Goal: Information Seeking & Learning: Compare options

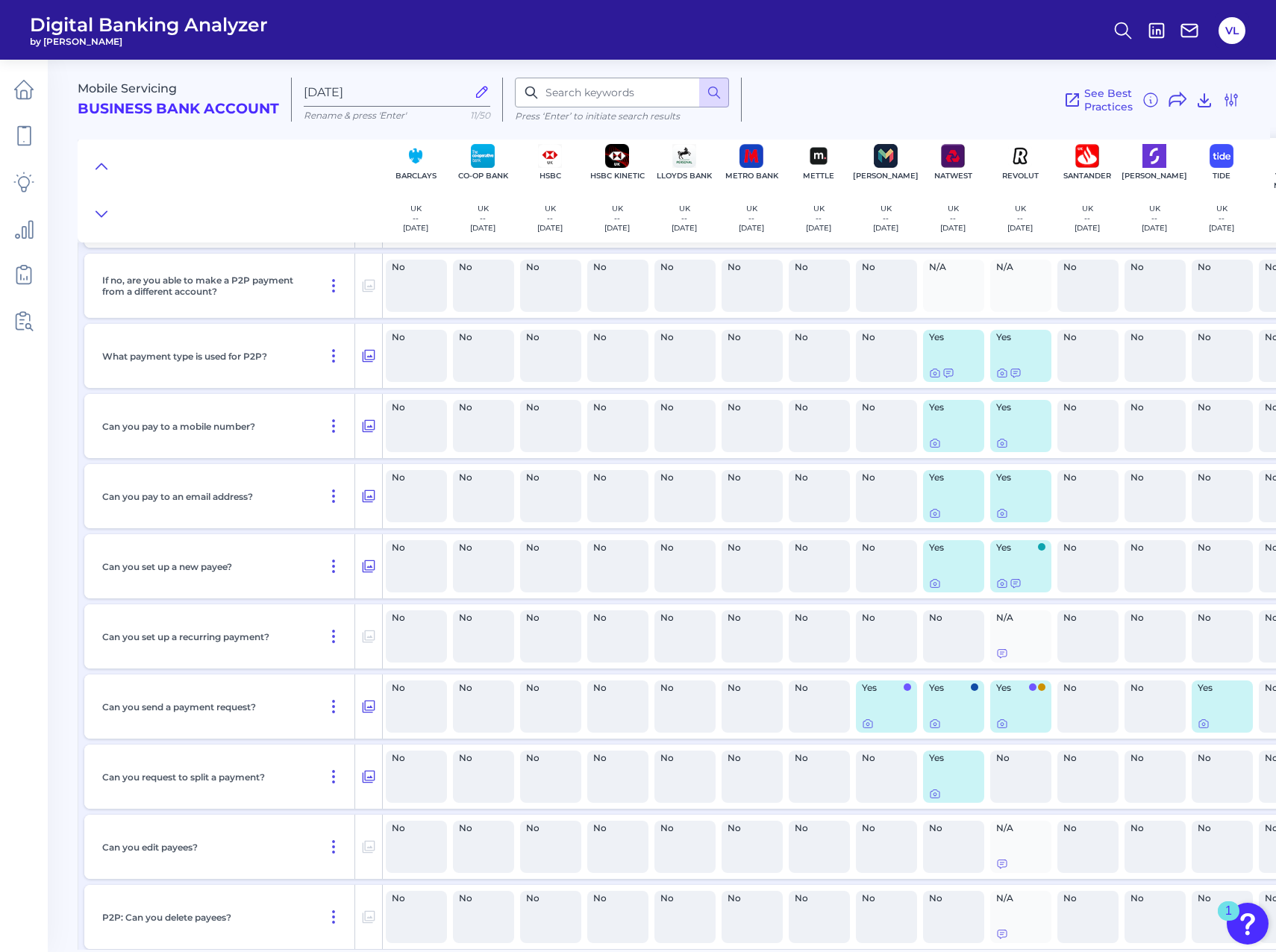
scroll to position [12012, 0]
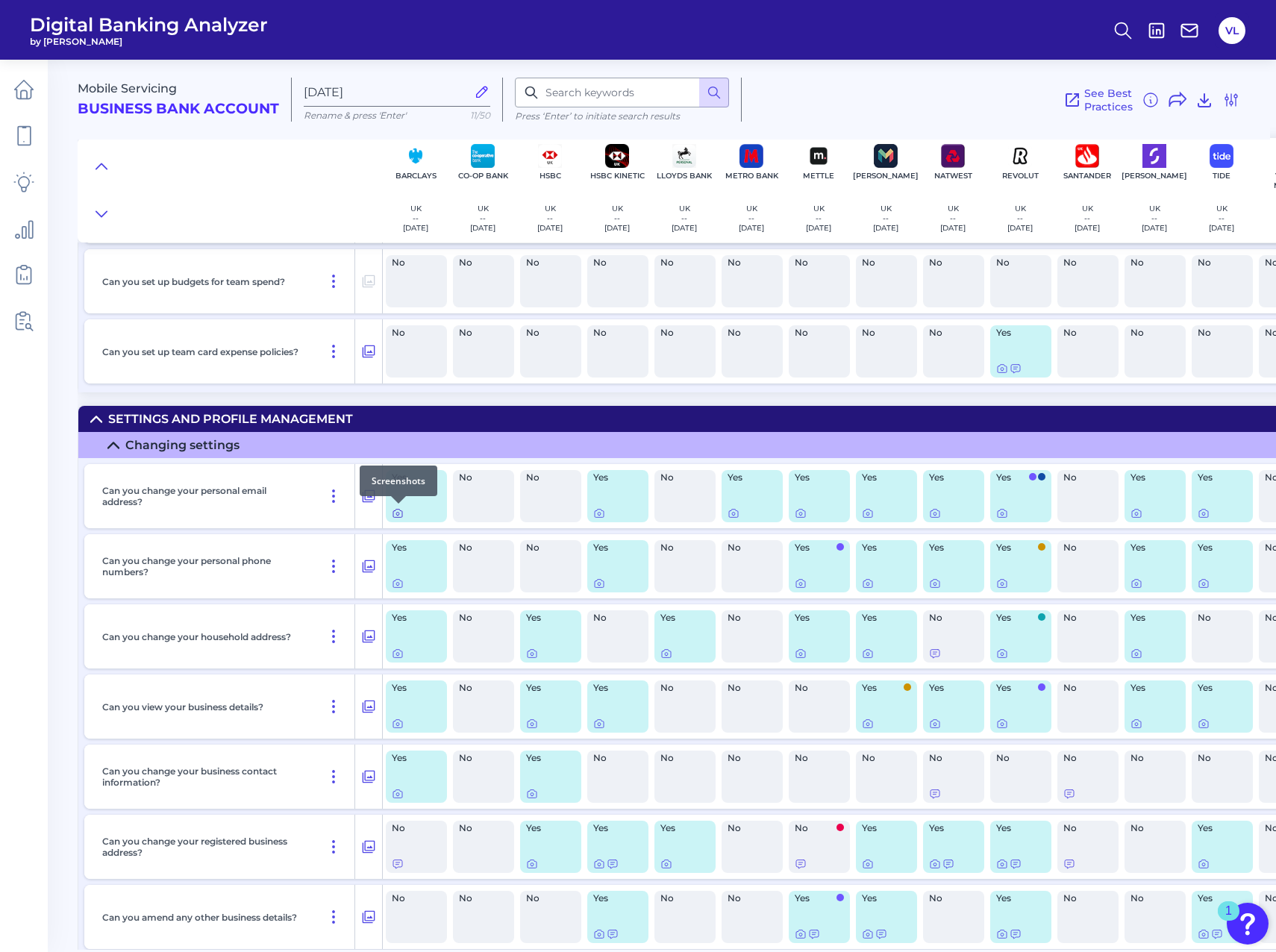
click at [399, 513] on icon at bounding box center [397, 514] width 3 height 3
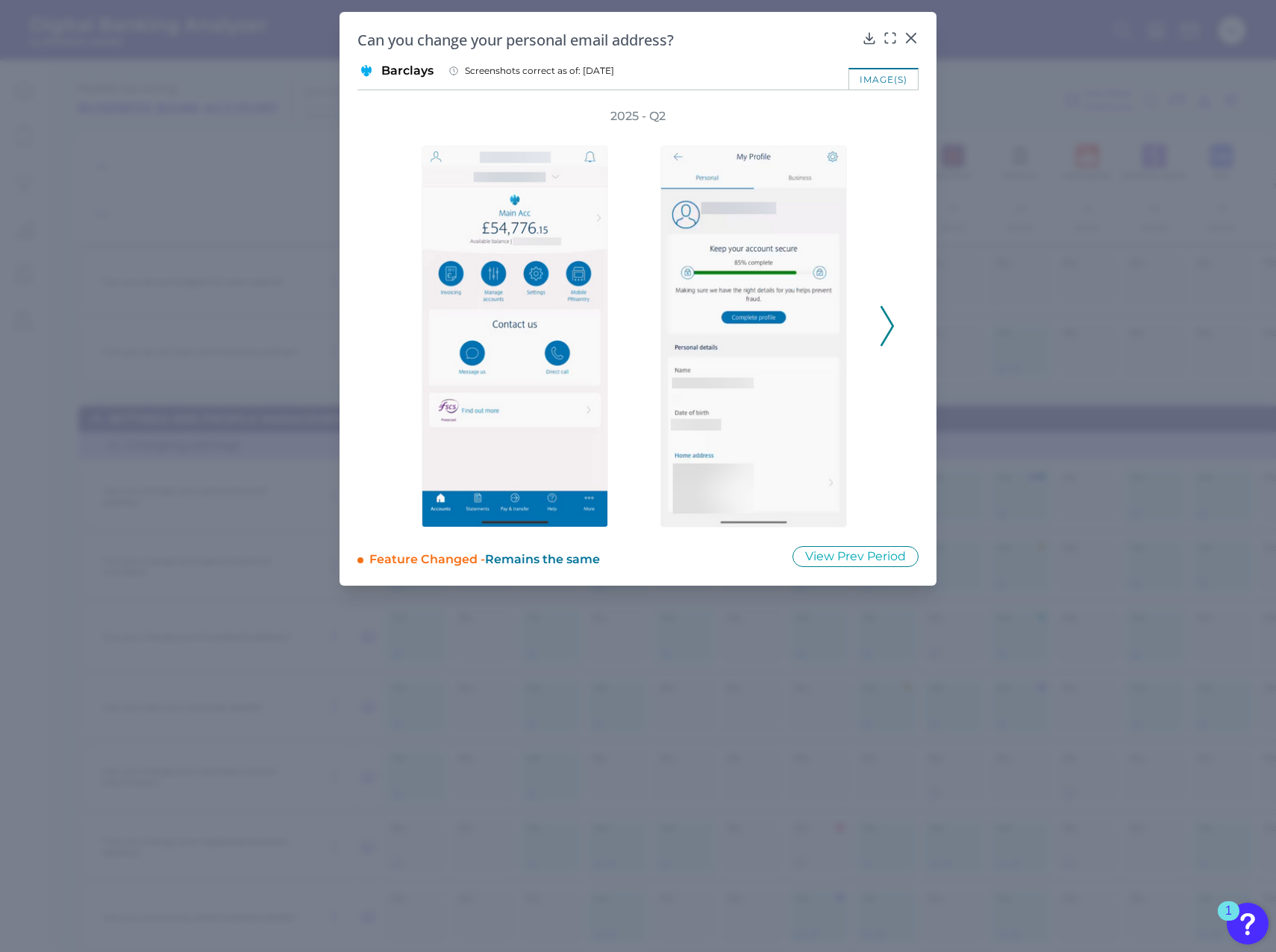
click at [889, 323] on icon at bounding box center [887, 327] width 14 height 40
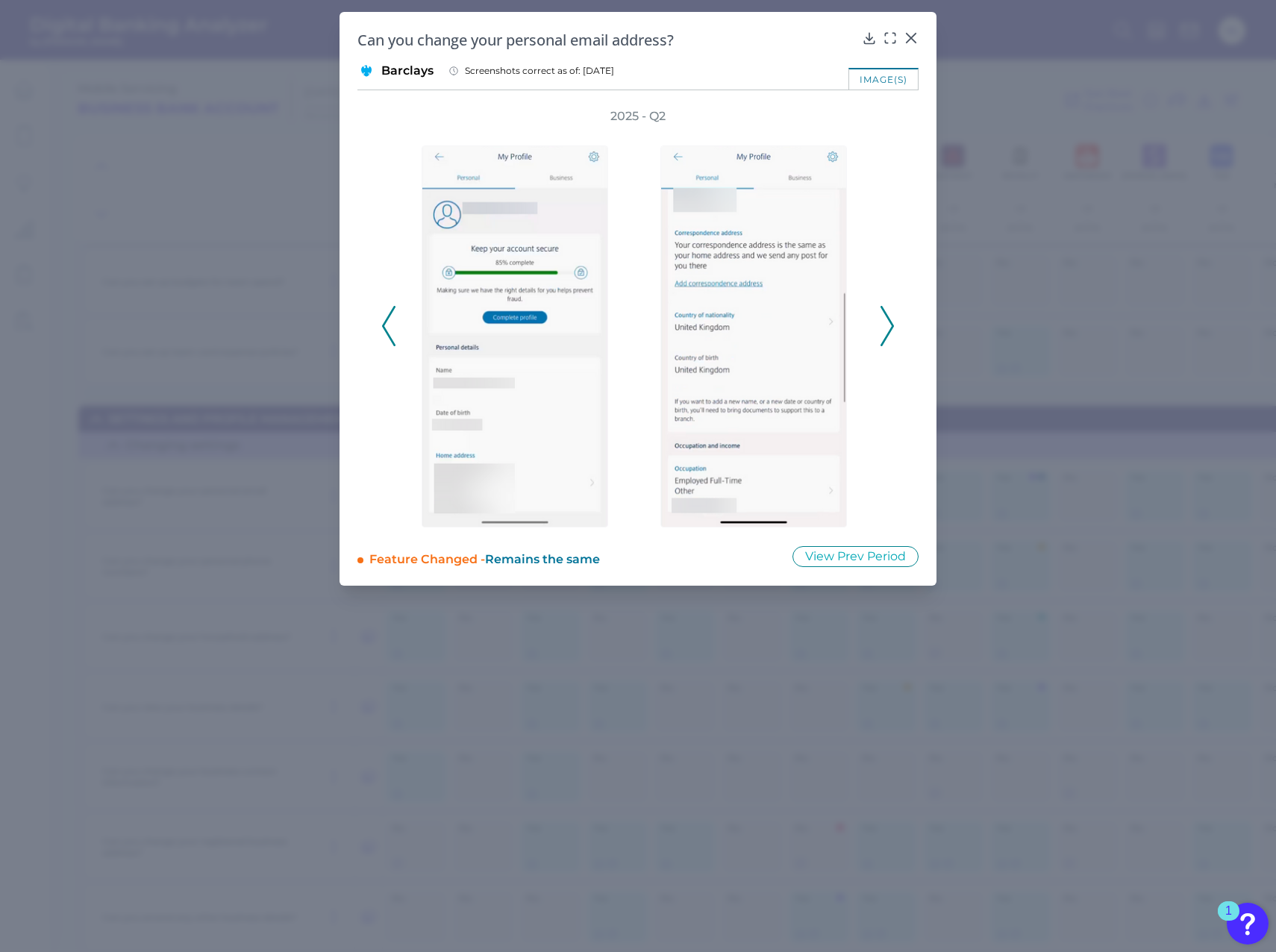
click at [893, 325] on polyline at bounding box center [887, 325] width 11 height 38
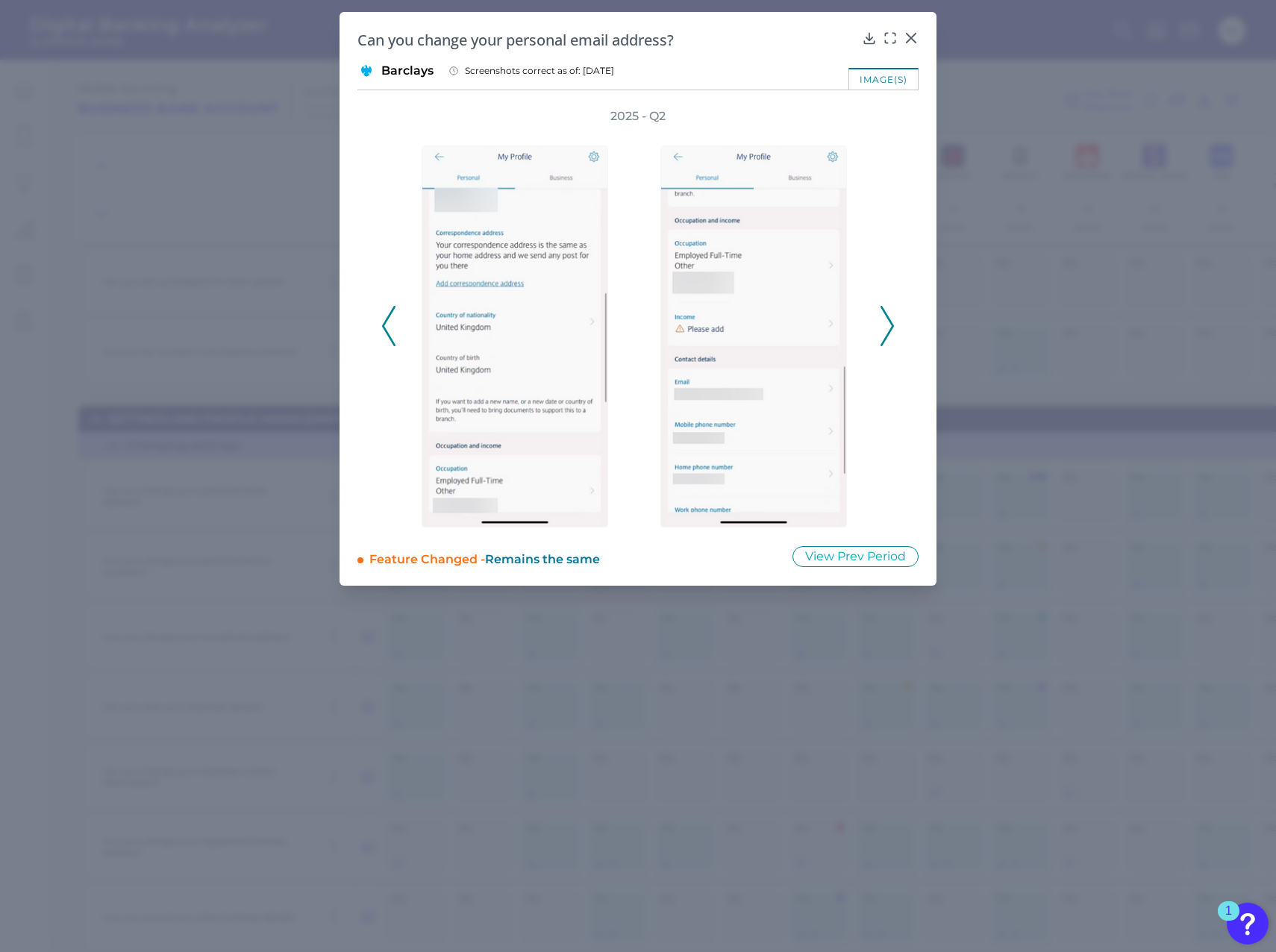
click at [390, 323] on icon at bounding box center [389, 327] width 14 height 40
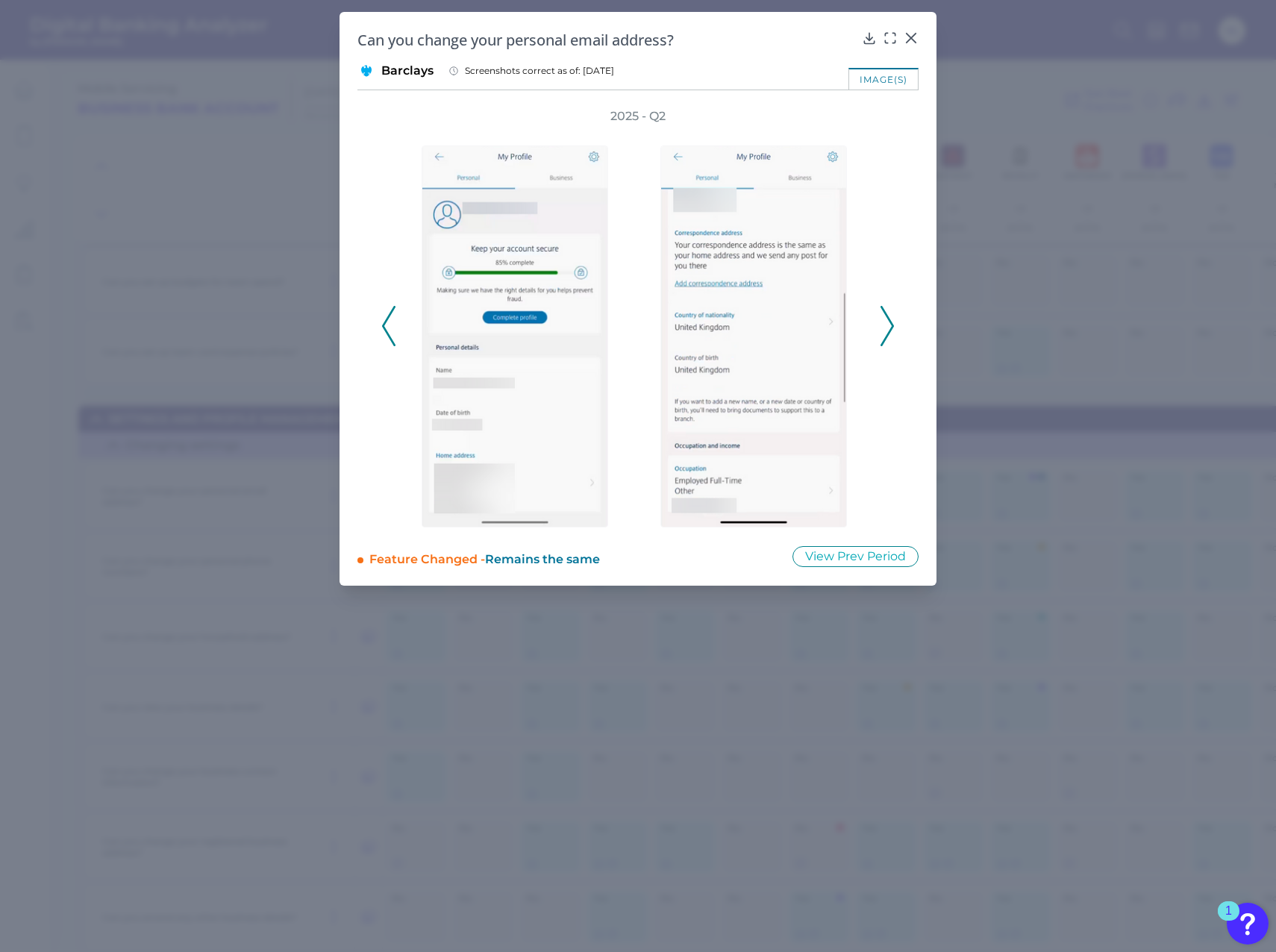
click at [893, 34] on icon at bounding box center [893, 34] width 2 height 2
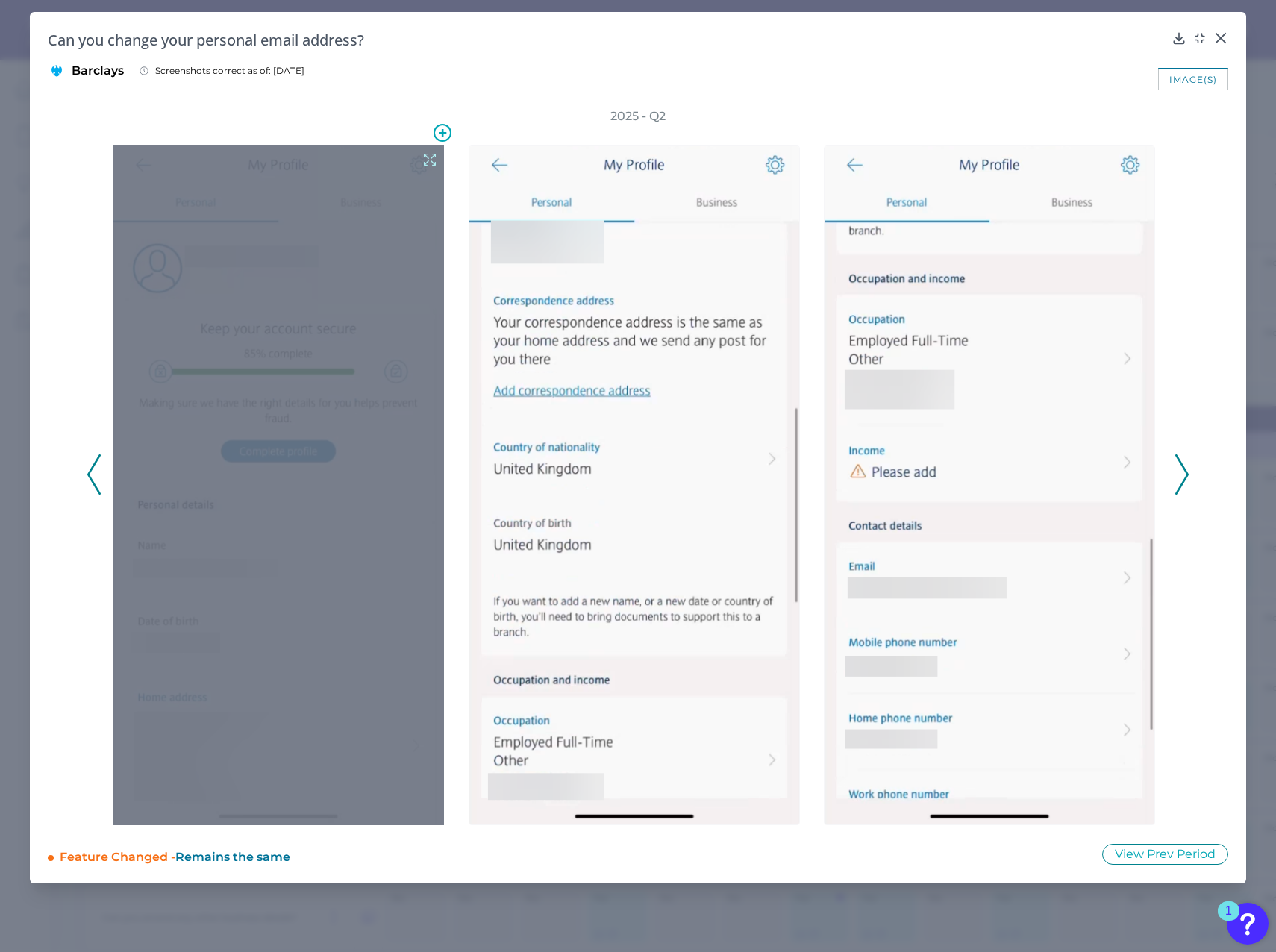
click at [430, 155] on icon at bounding box center [430, 160] width 17 height 17
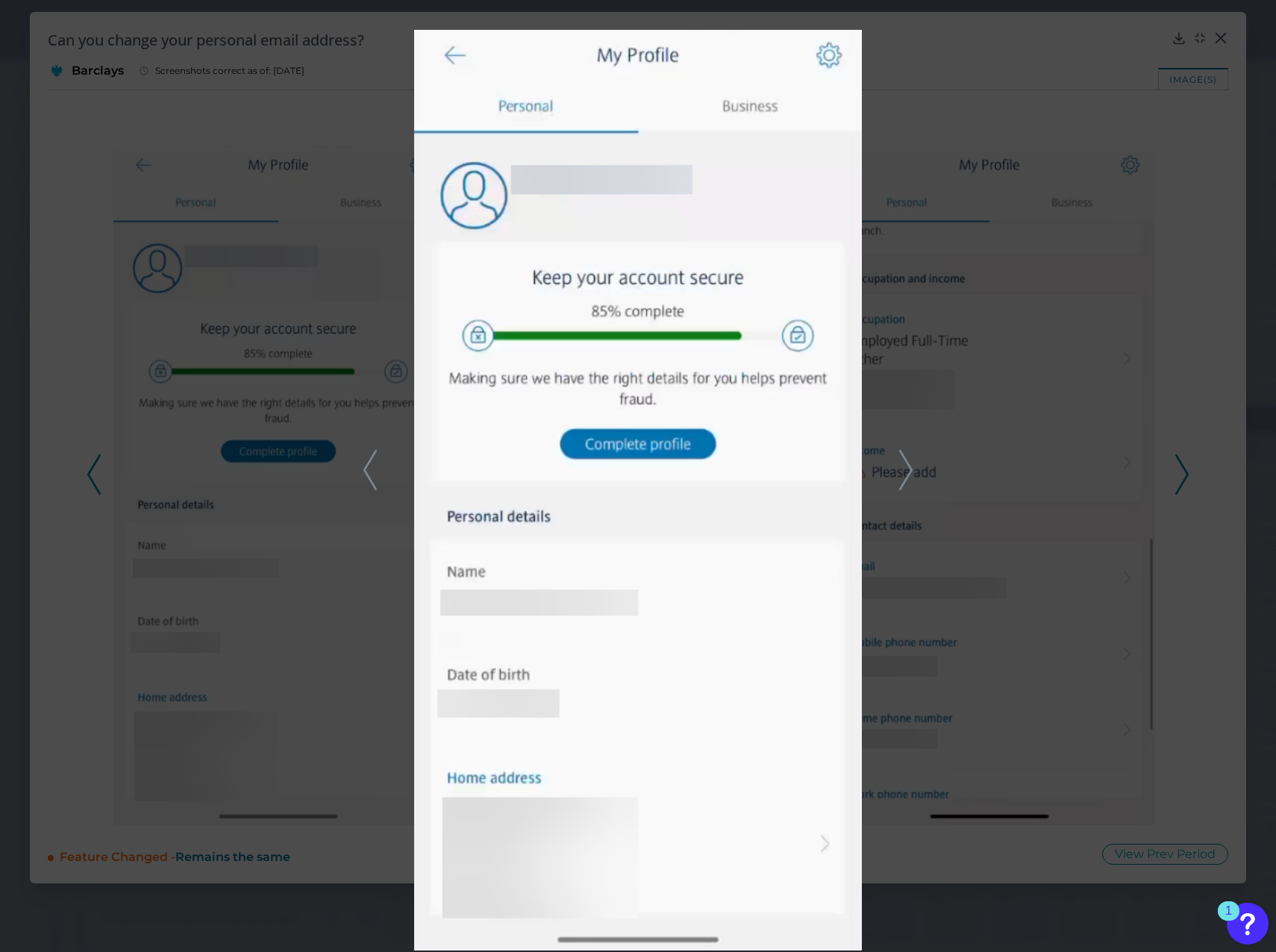
click at [1049, 171] on div at bounding box center [638, 476] width 1276 height 952
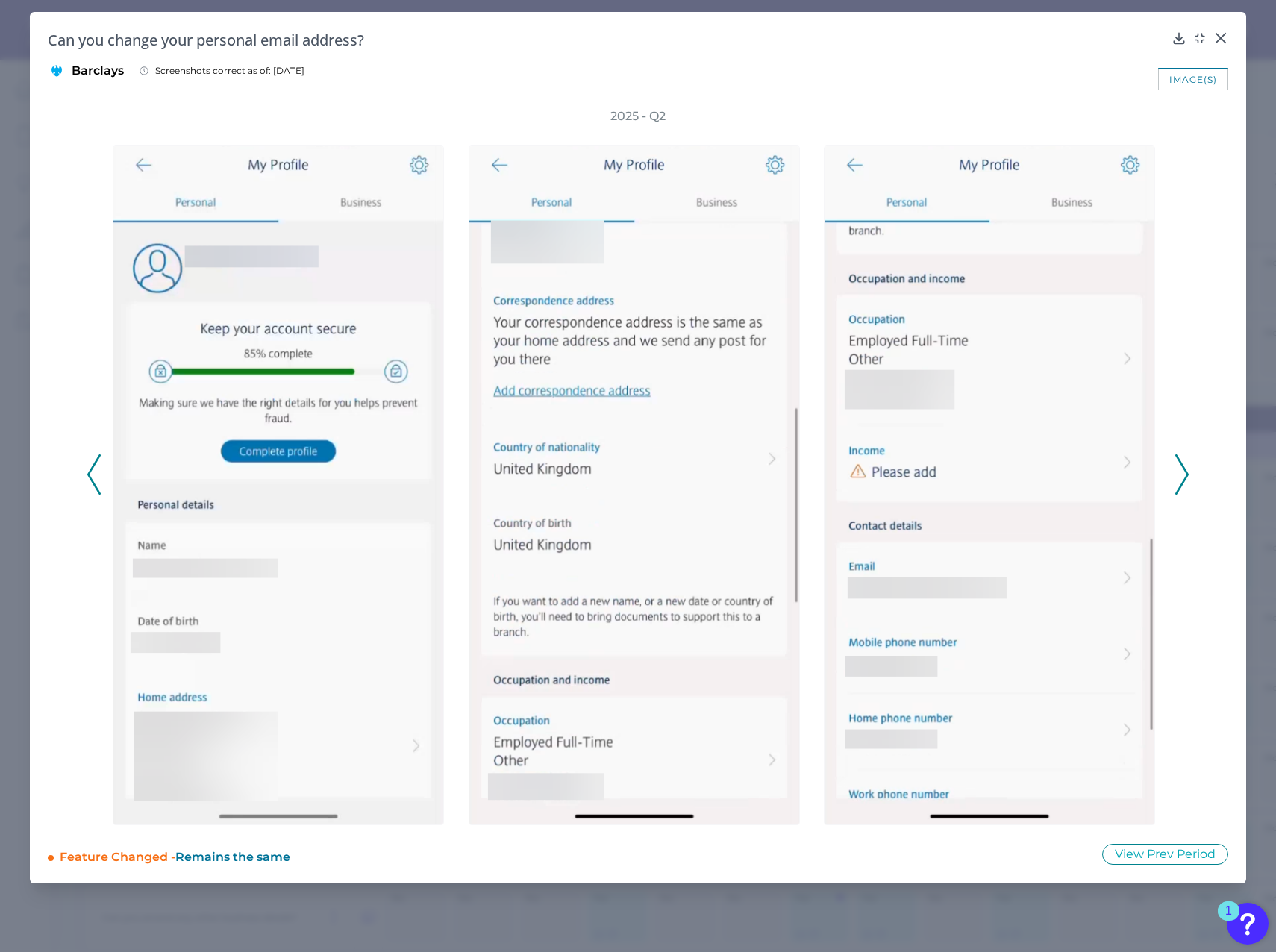
click at [1224, 38] on icon at bounding box center [1221, 38] width 15 height 15
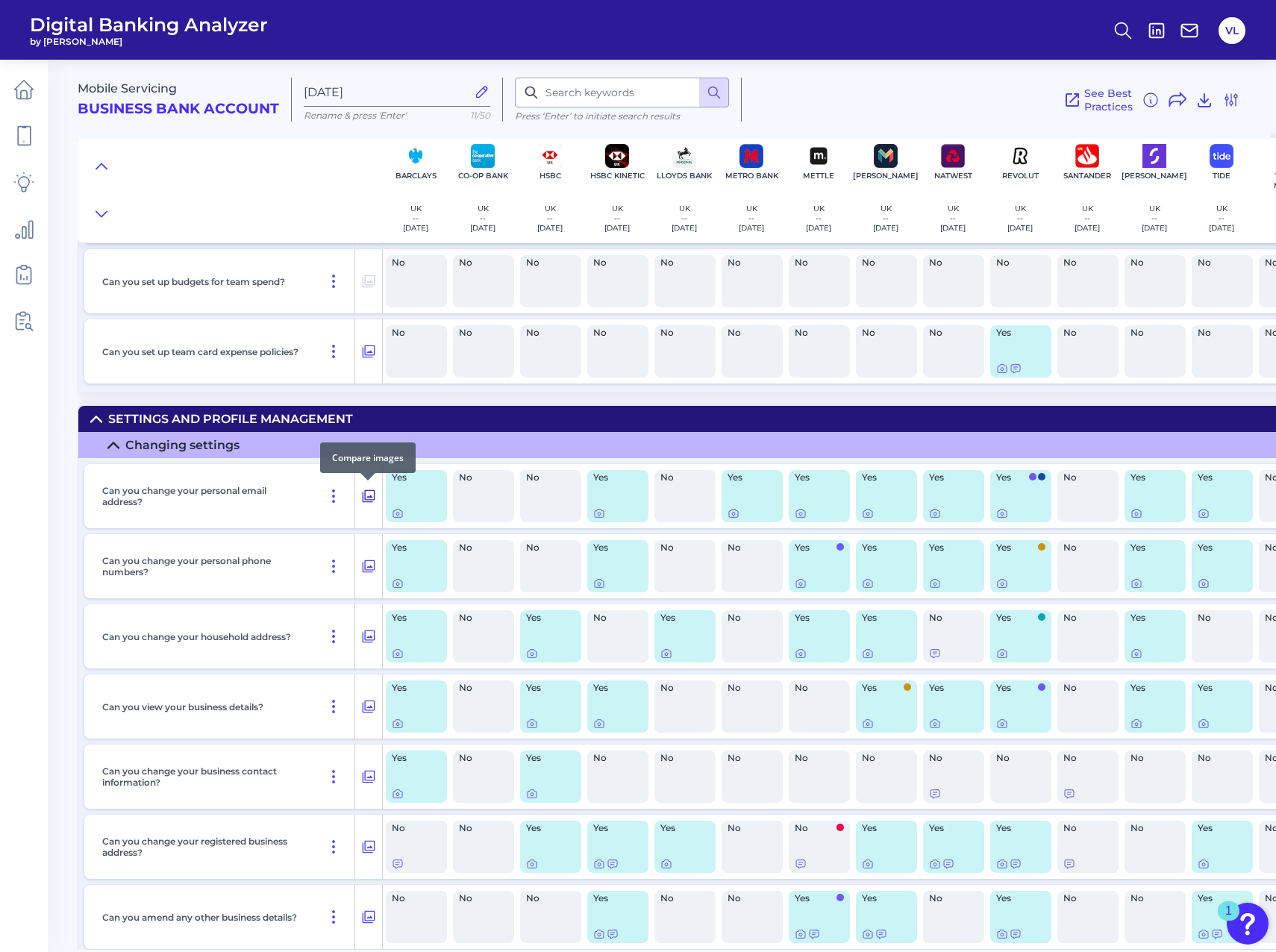
click at [368, 503] on icon at bounding box center [369, 497] width 13 height 13
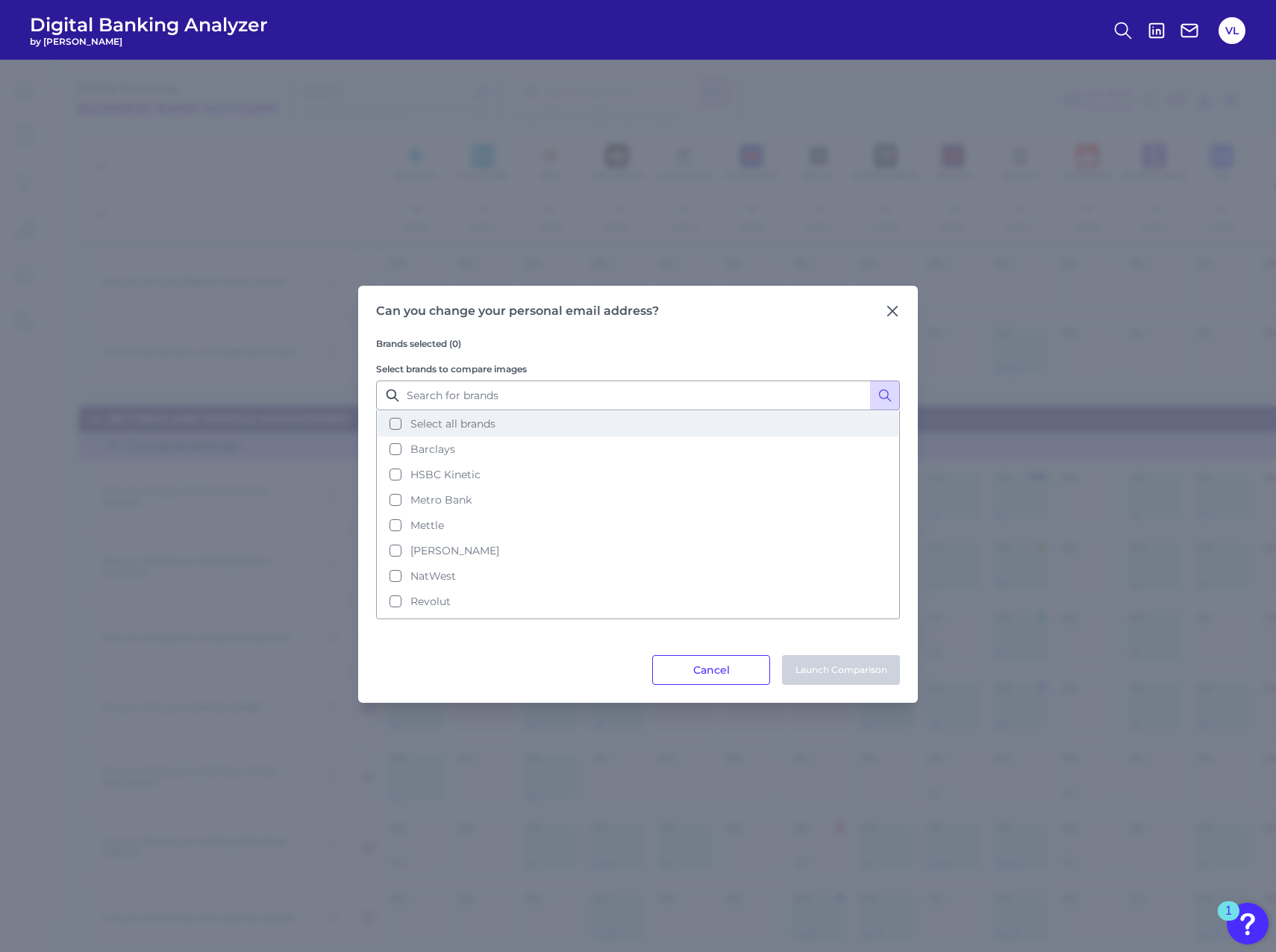
click at [479, 427] on span "Select all brands" at bounding box center [453, 424] width 85 height 14
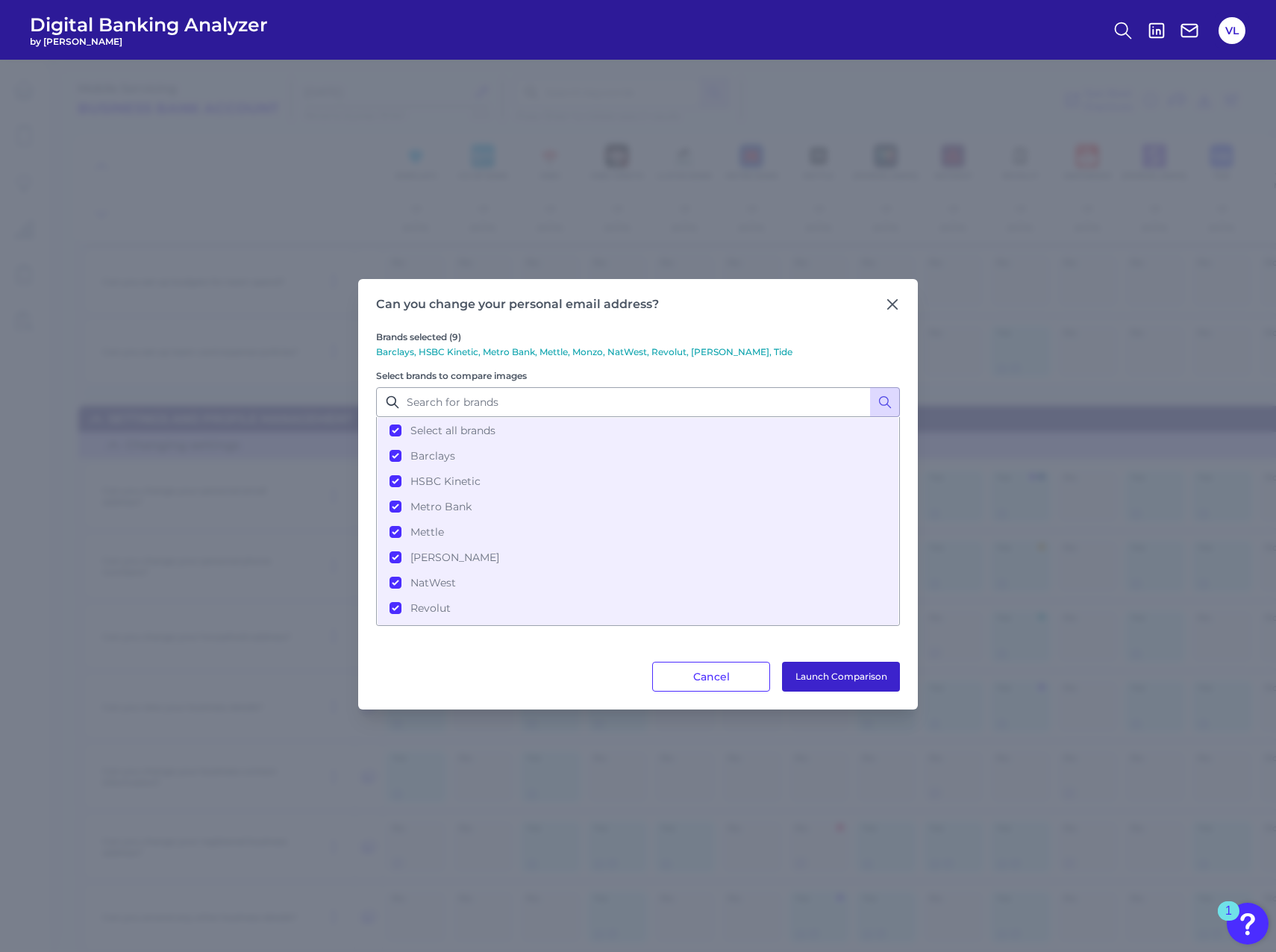
click at [841, 679] on button "Launch Comparison" at bounding box center [841, 677] width 118 height 30
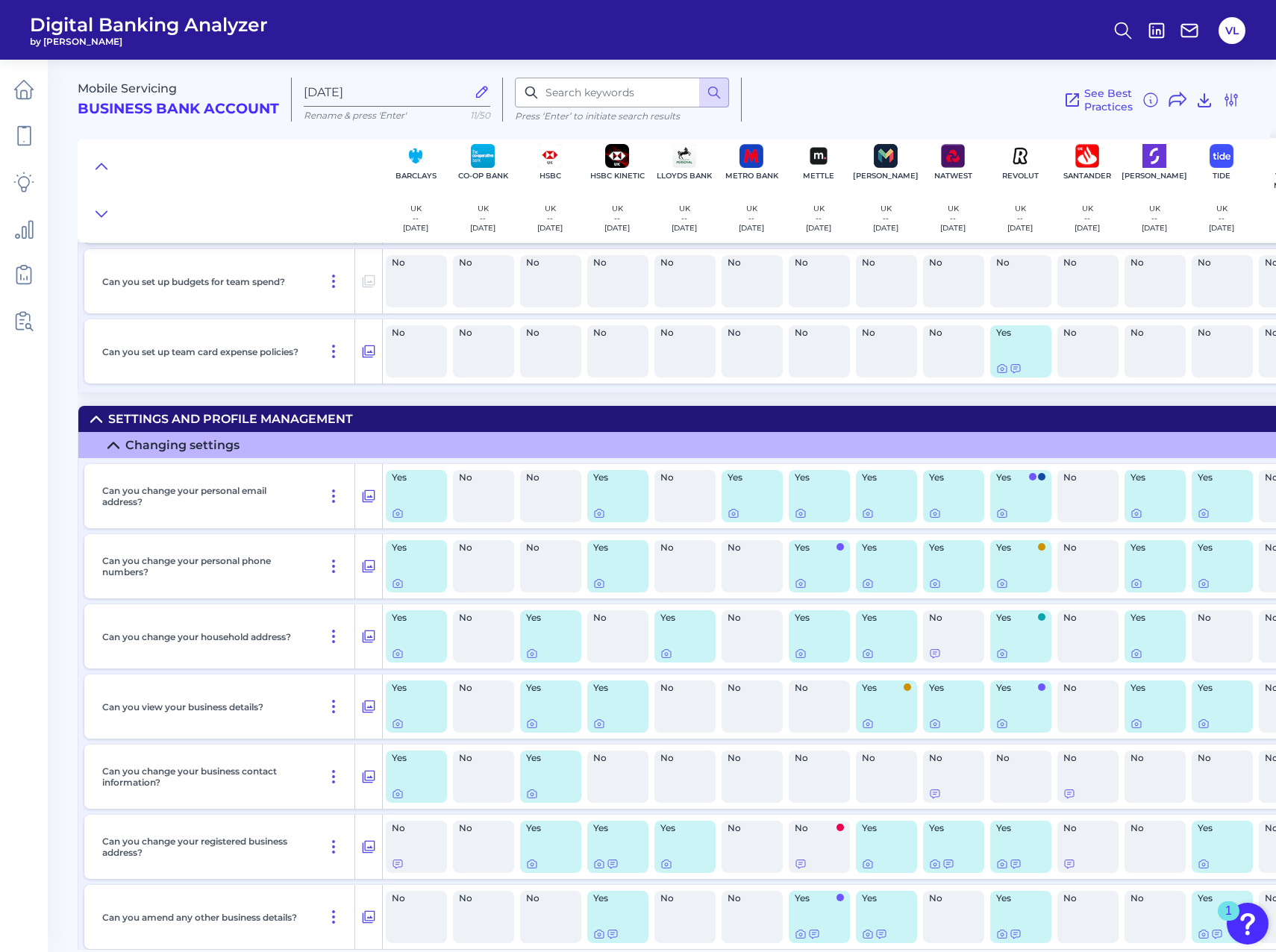
scroll to position [12087, 0]
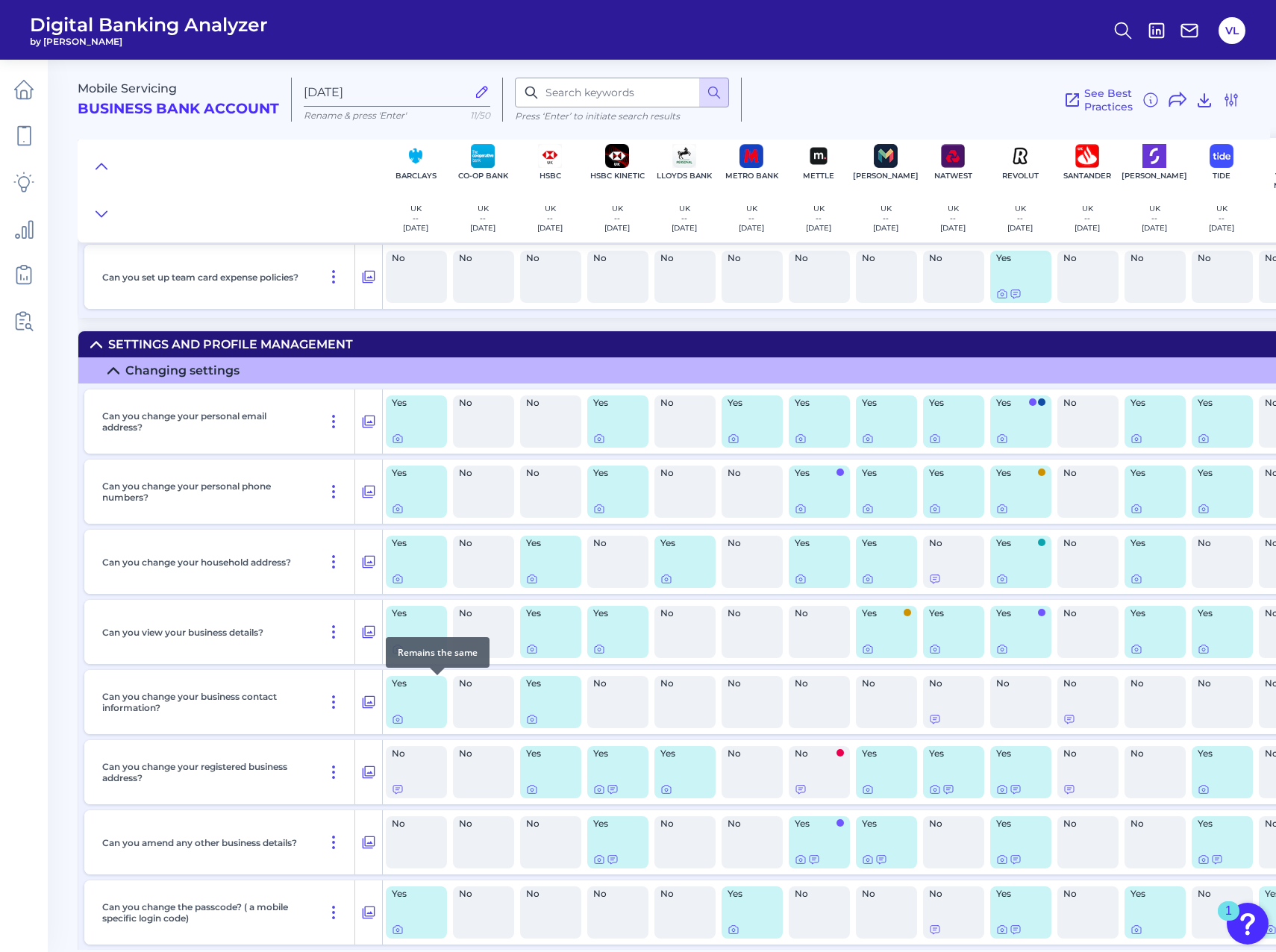
click at [396, 651] on div "Remains the same" at bounding box center [438, 652] width 104 height 30
click at [395, 653] on icon at bounding box center [398, 649] width 9 height 8
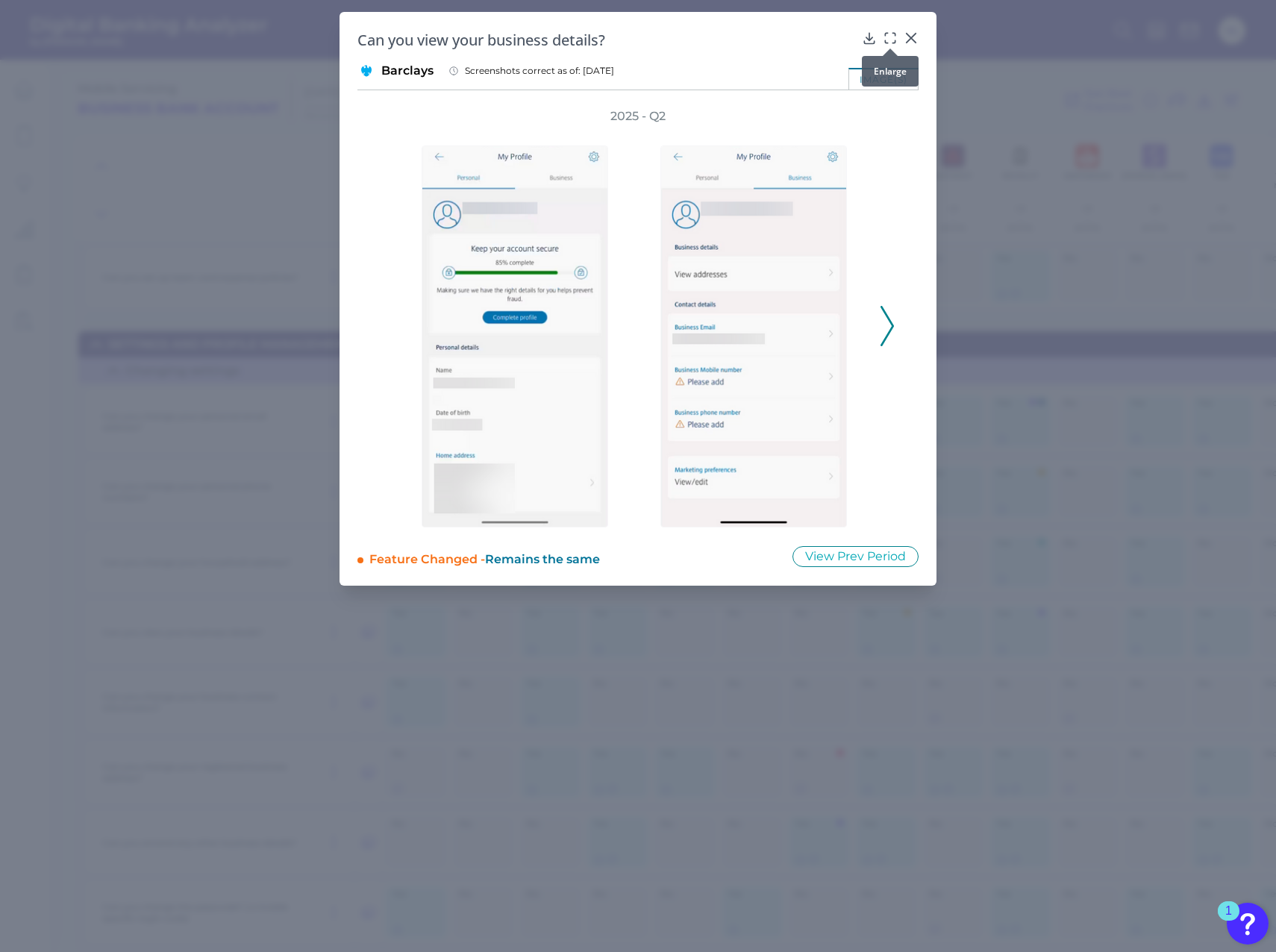
click at [895, 38] on icon at bounding box center [891, 38] width 15 height 15
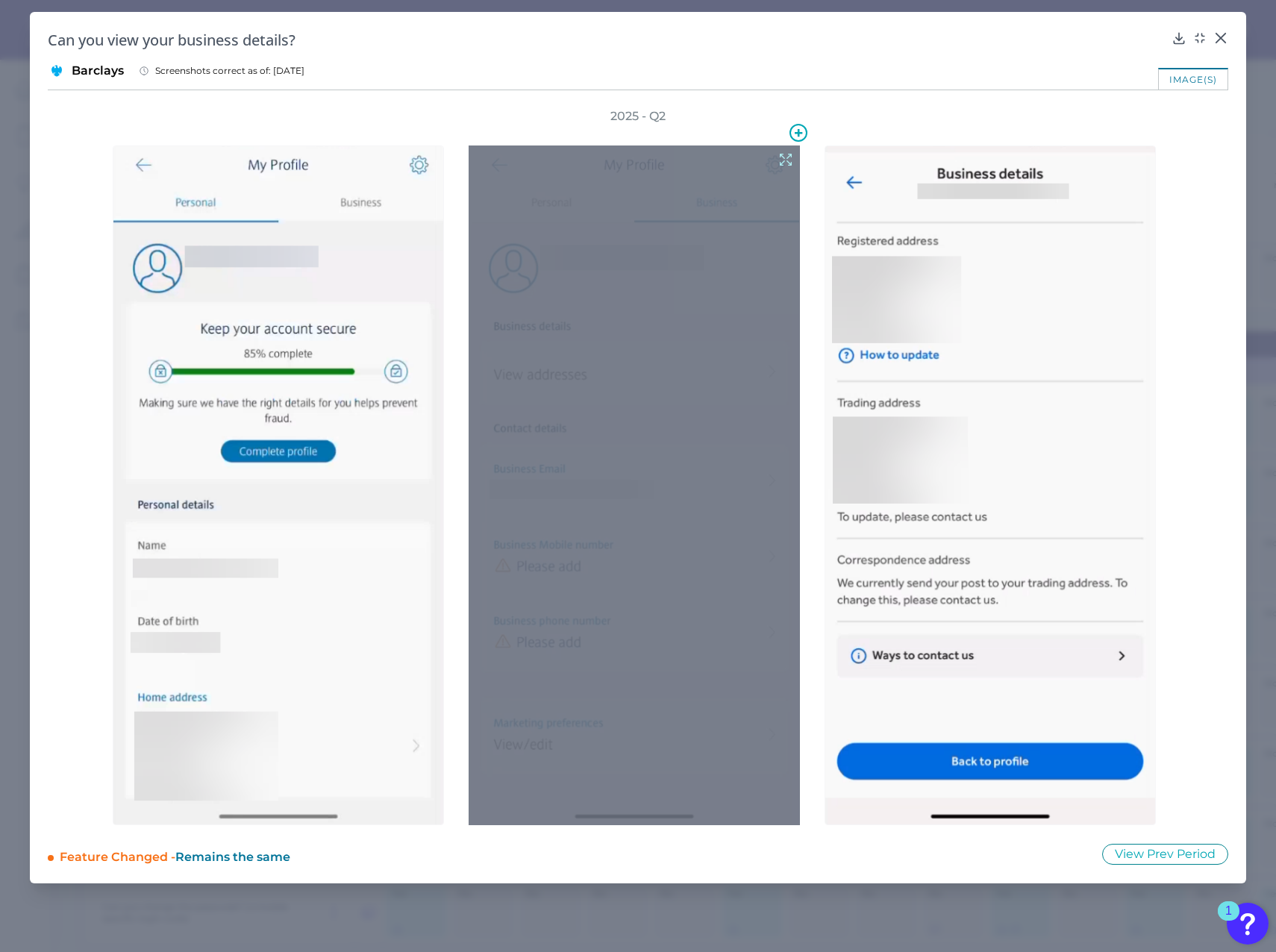
click at [778, 152] on icon at bounding box center [786, 160] width 17 height 17
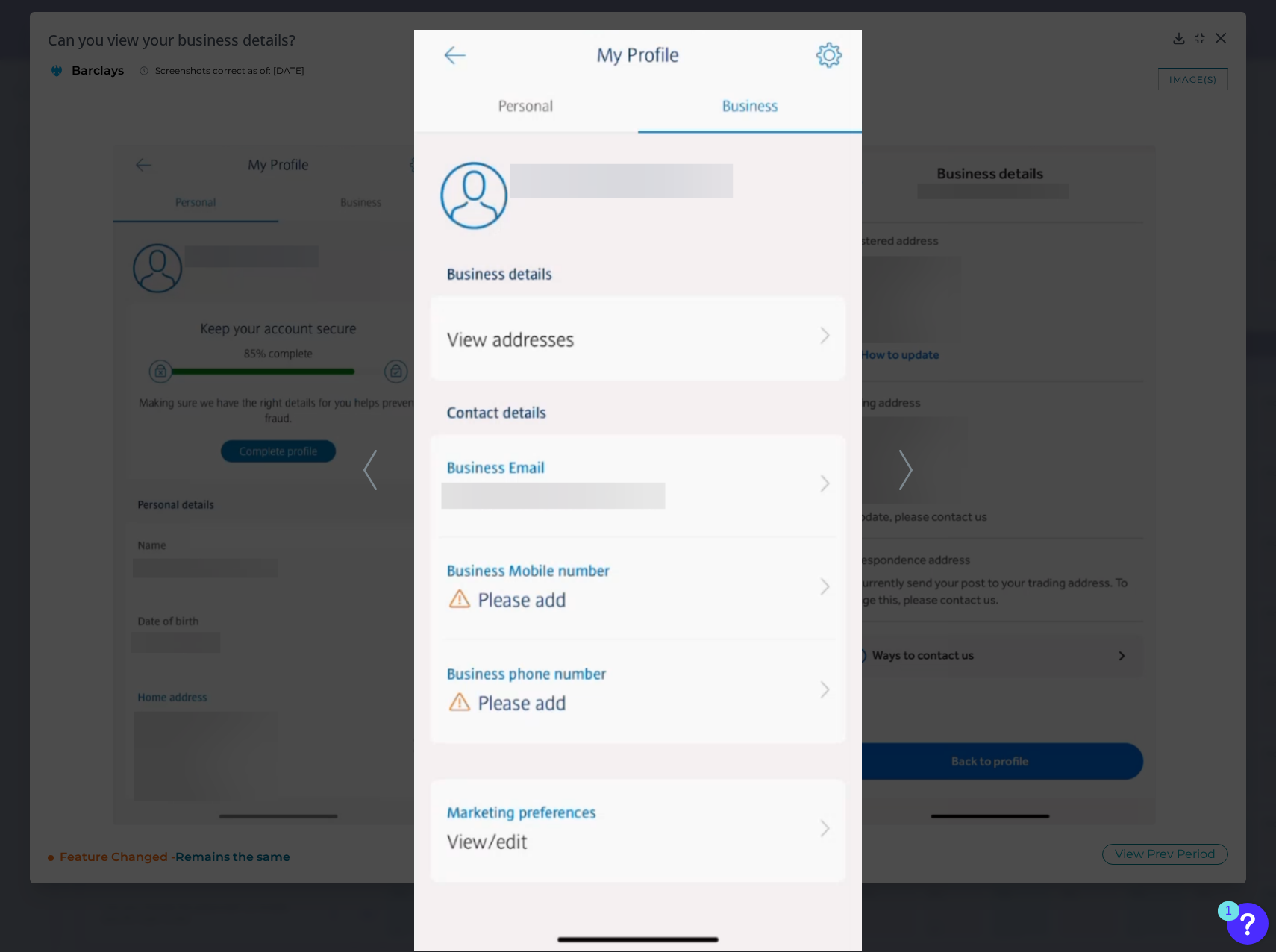
click at [908, 466] on polyline at bounding box center [905, 469] width 11 height 38
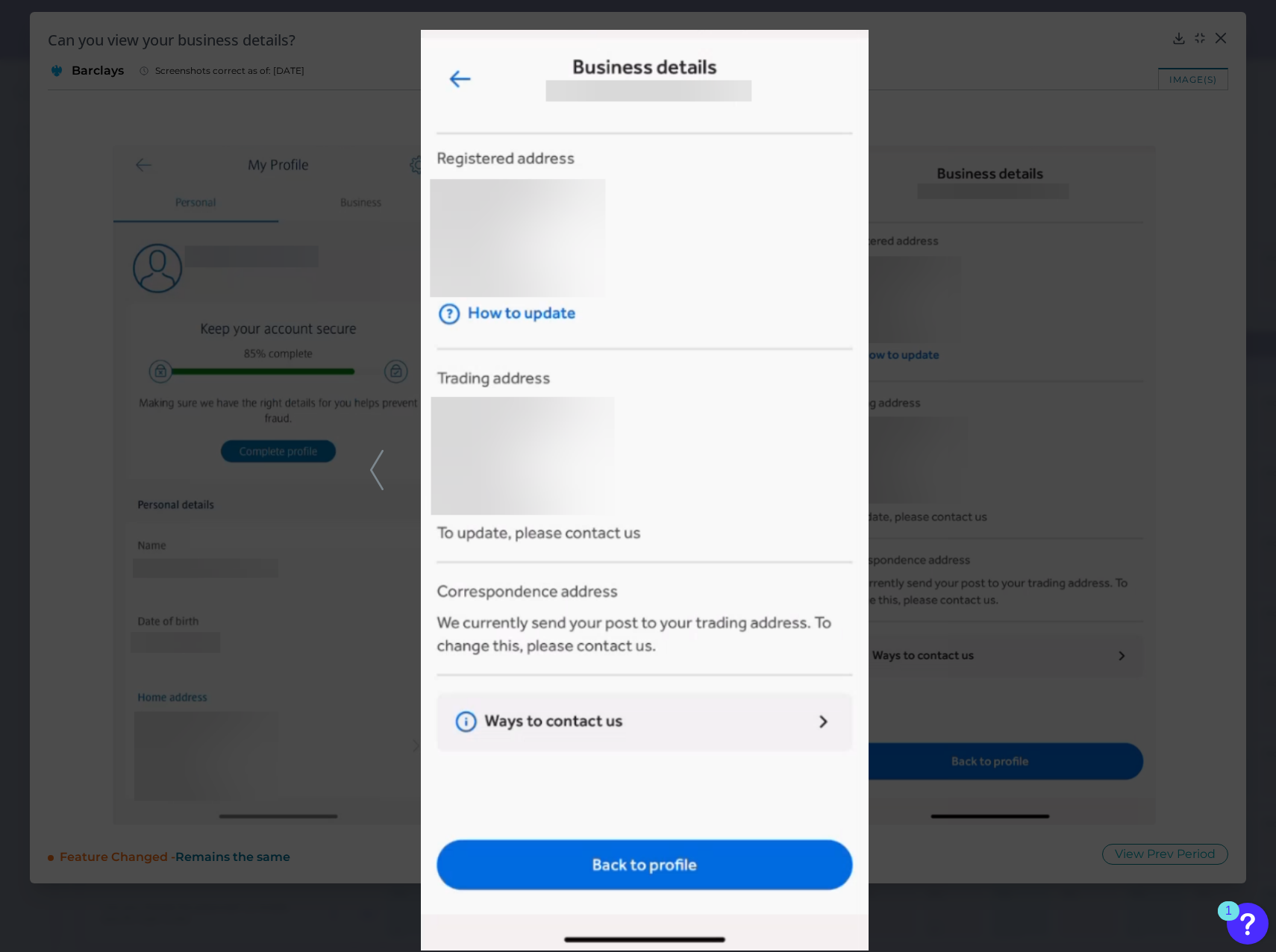
click at [1049, 410] on div at bounding box center [638, 476] width 1276 height 952
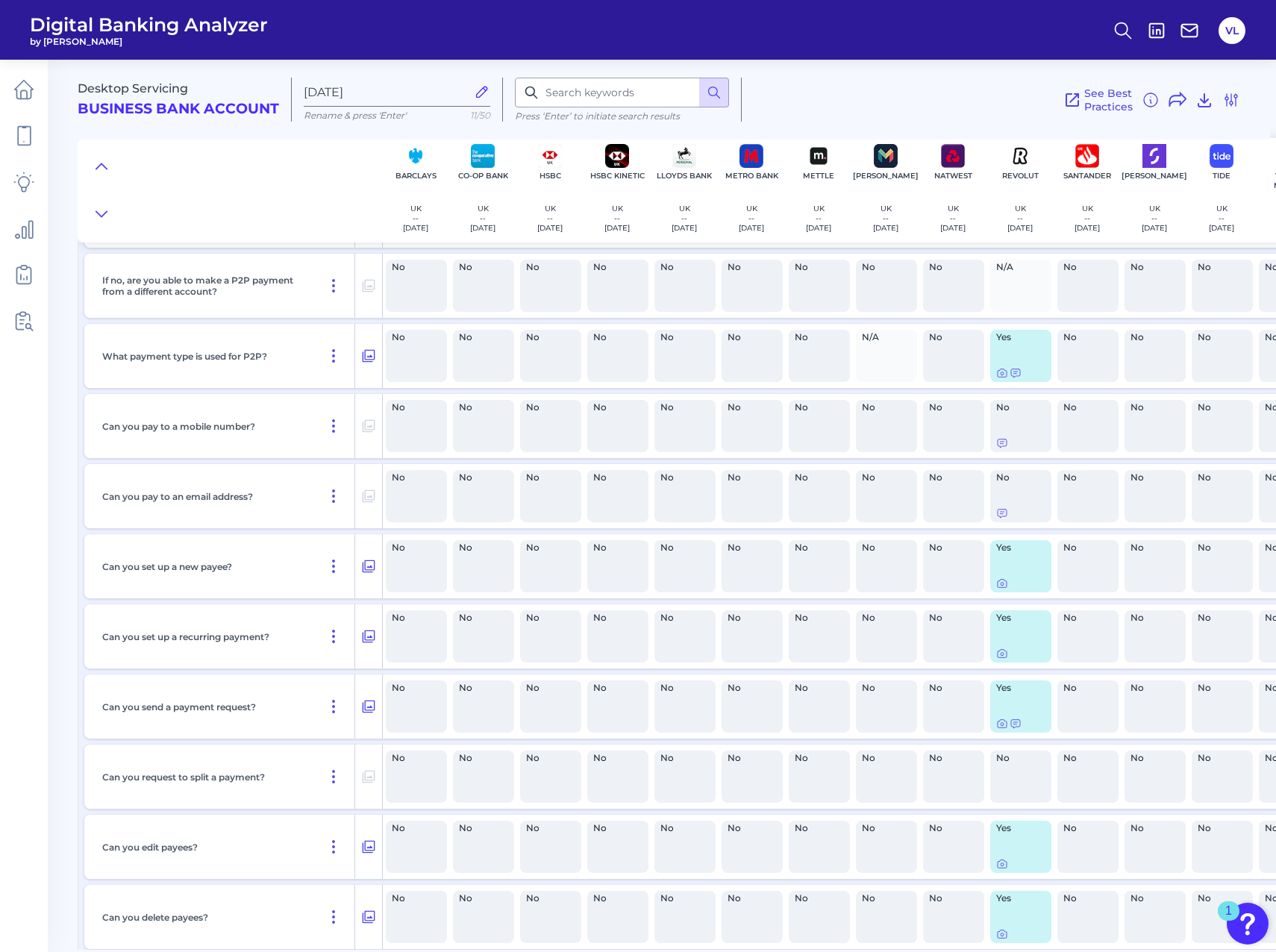
scroll to position [11755, 0]
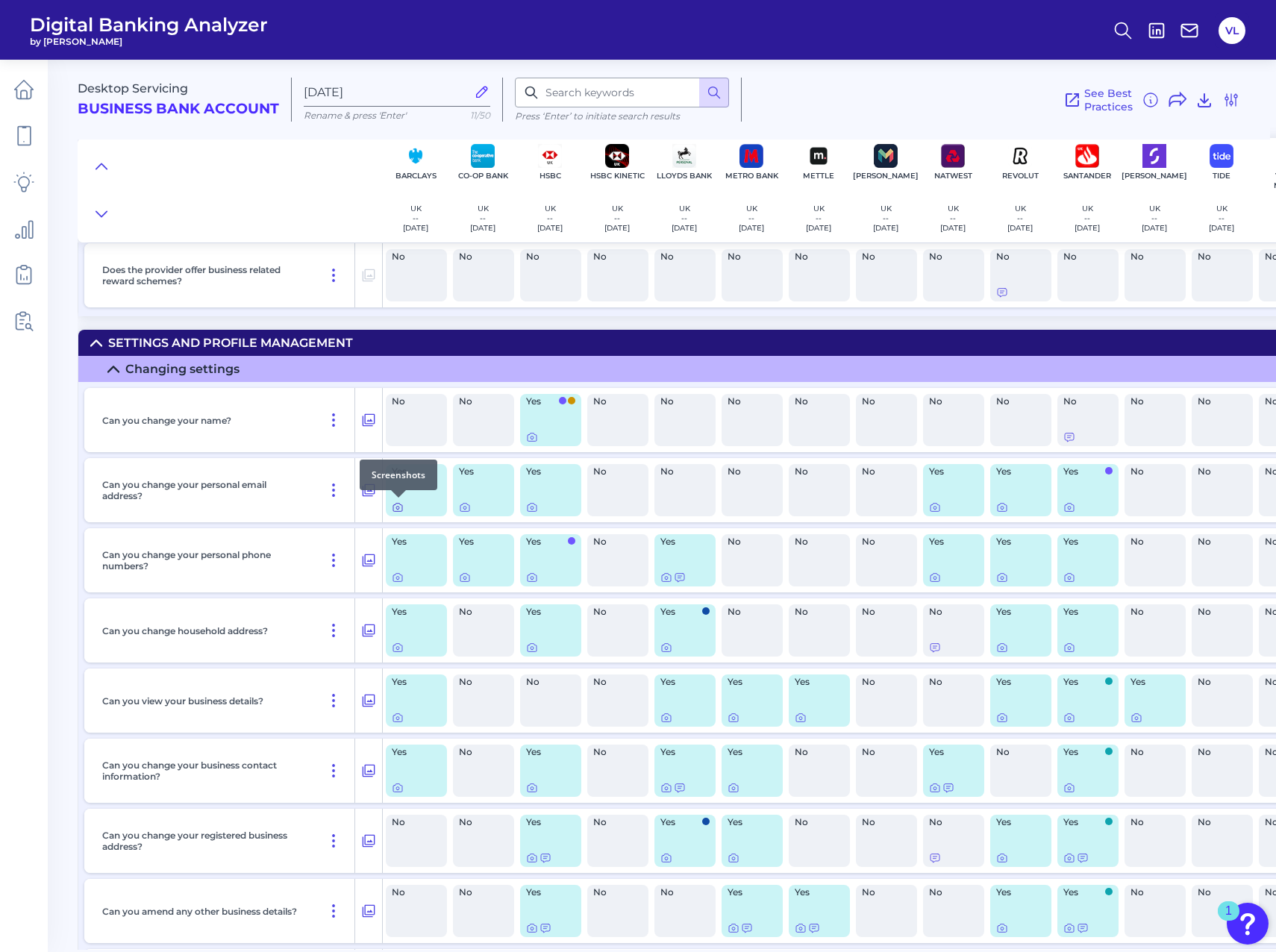
click at [394, 511] on icon at bounding box center [398, 507] width 9 height 8
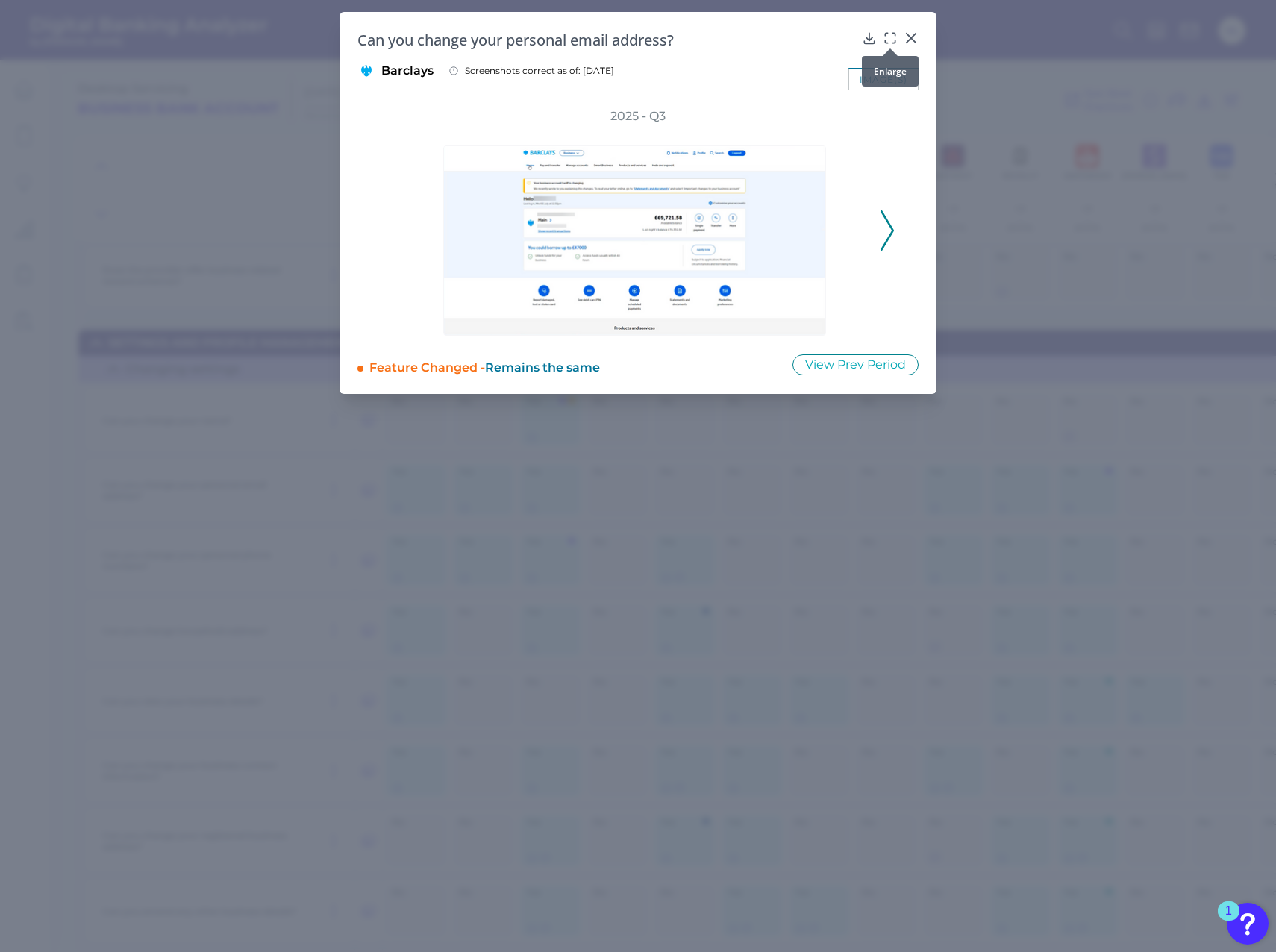
click at [889, 34] on icon at bounding box center [891, 38] width 15 height 15
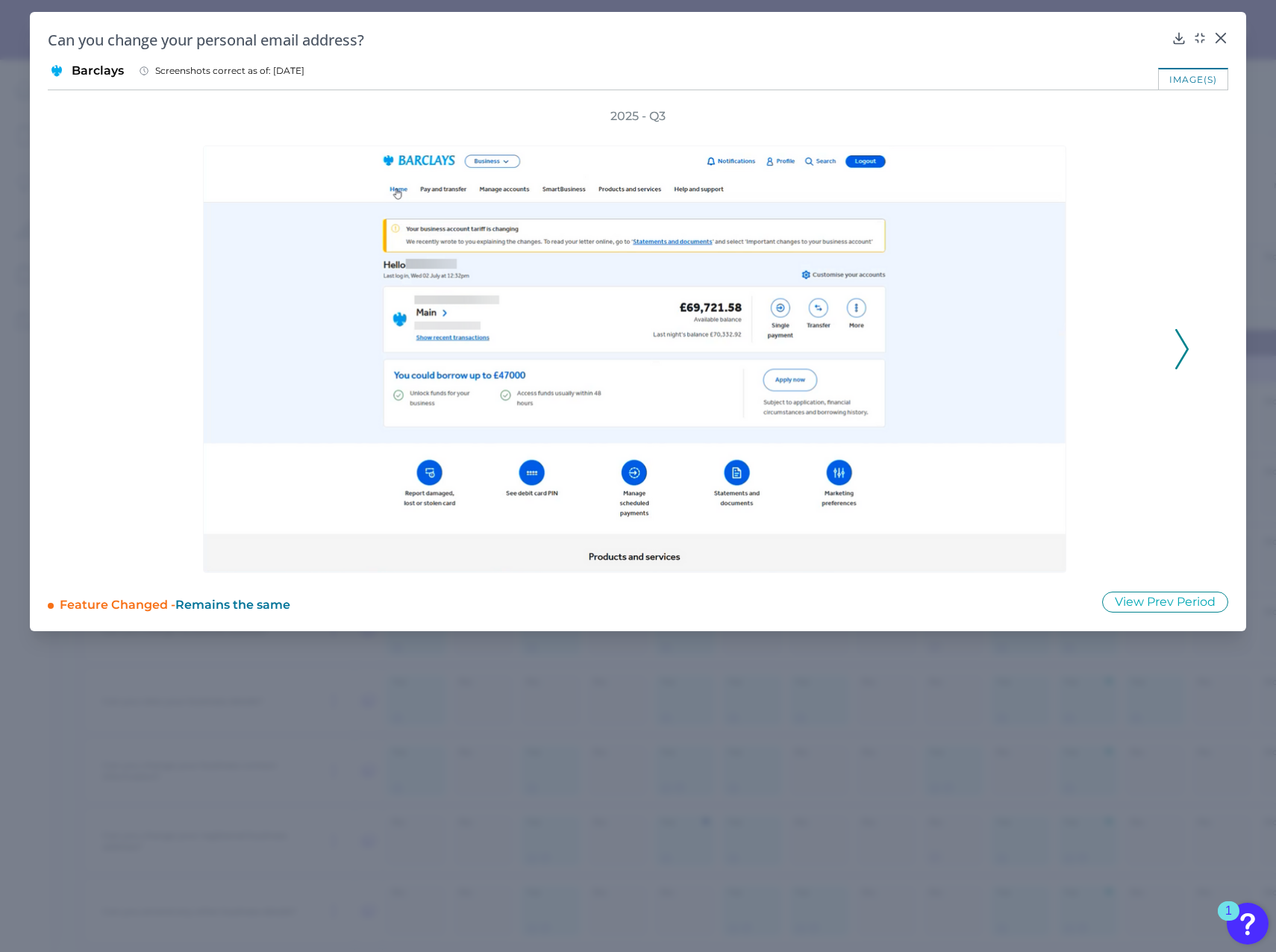
click at [1183, 346] on icon at bounding box center [1182, 349] width 14 height 40
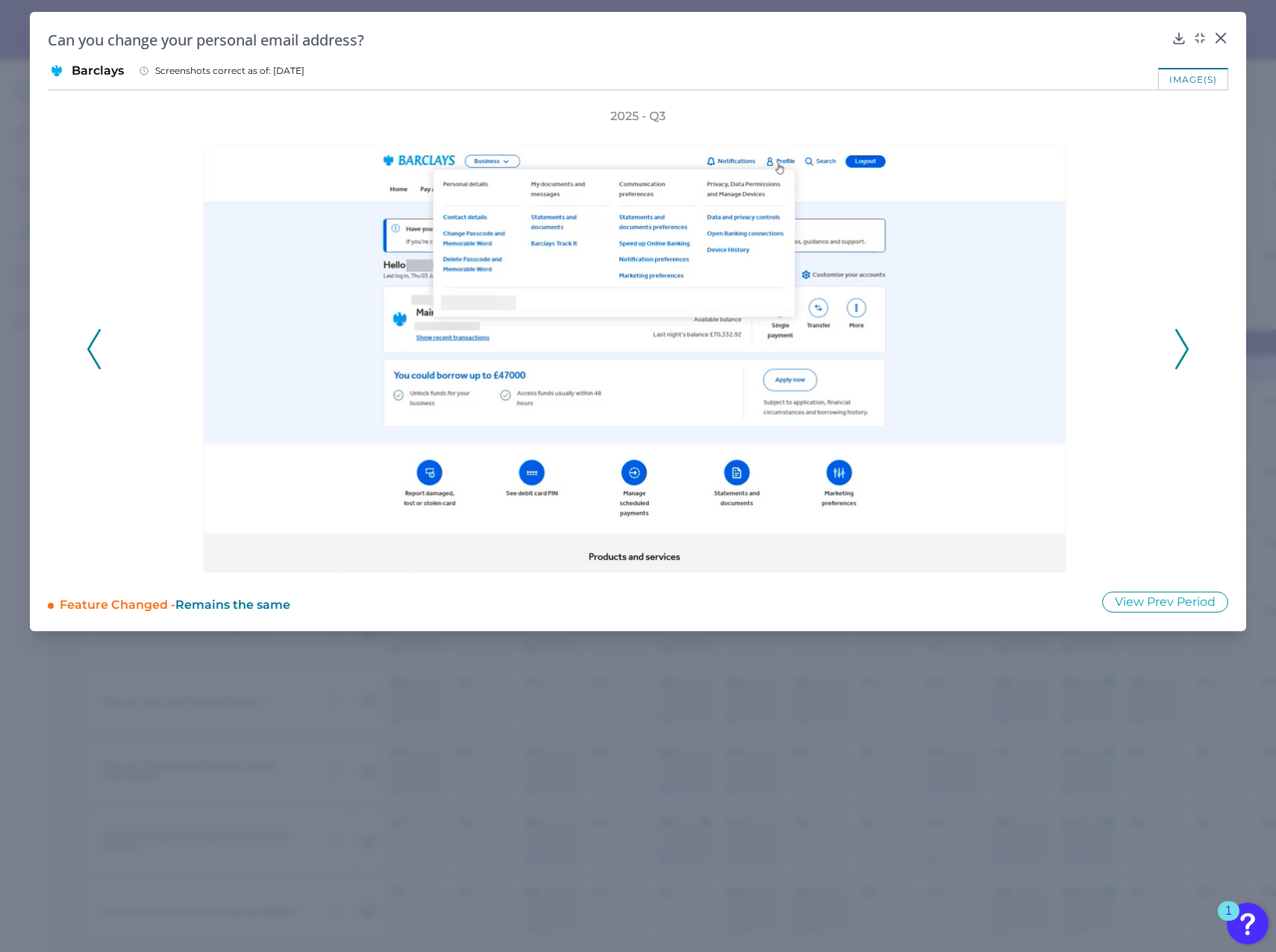
click at [1178, 345] on icon at bounding box center [1182, 349] width 14 height 40
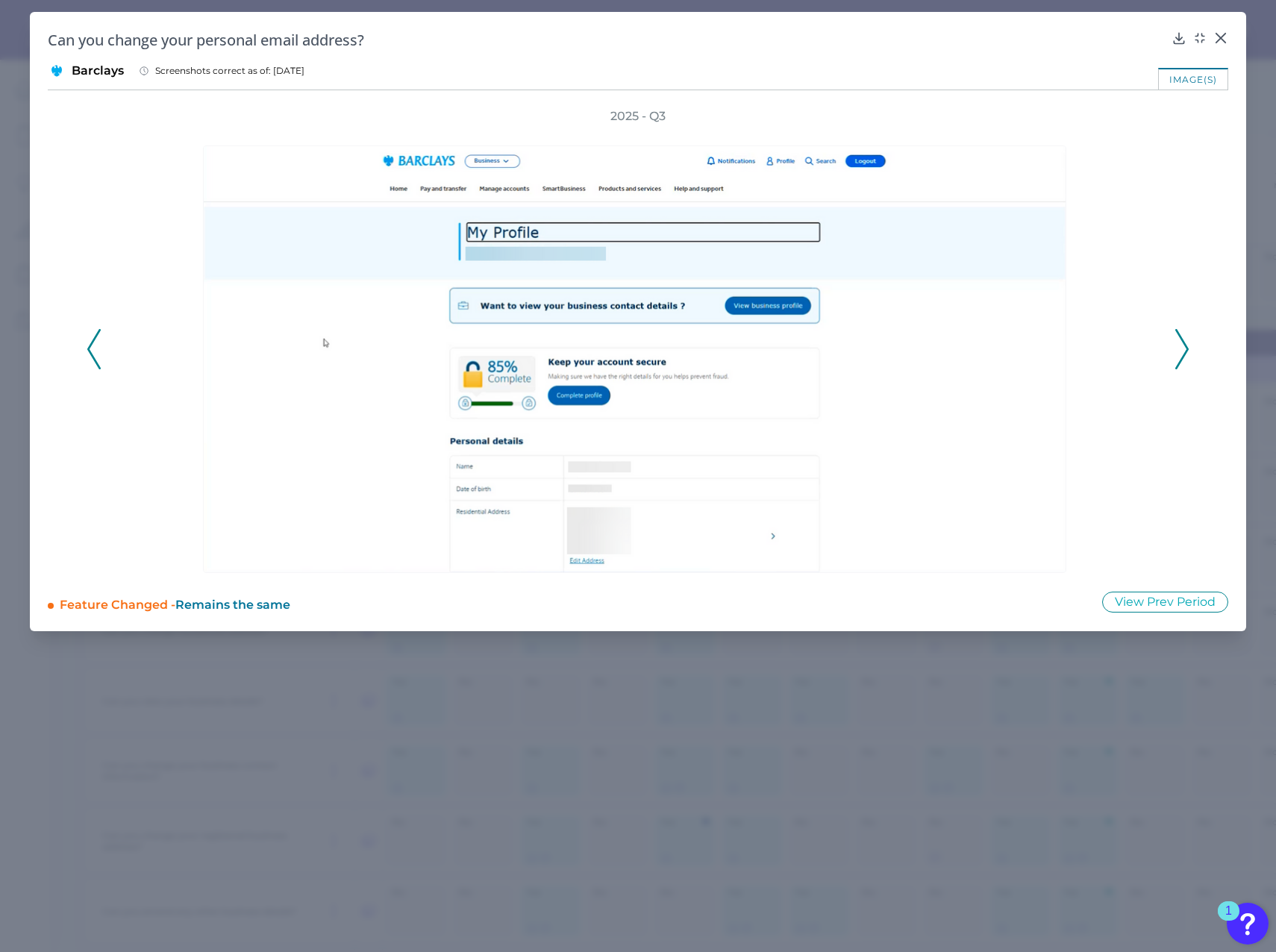
click at [1178, 345] on icon at bounding box center [1182, 349] width 14 height 40
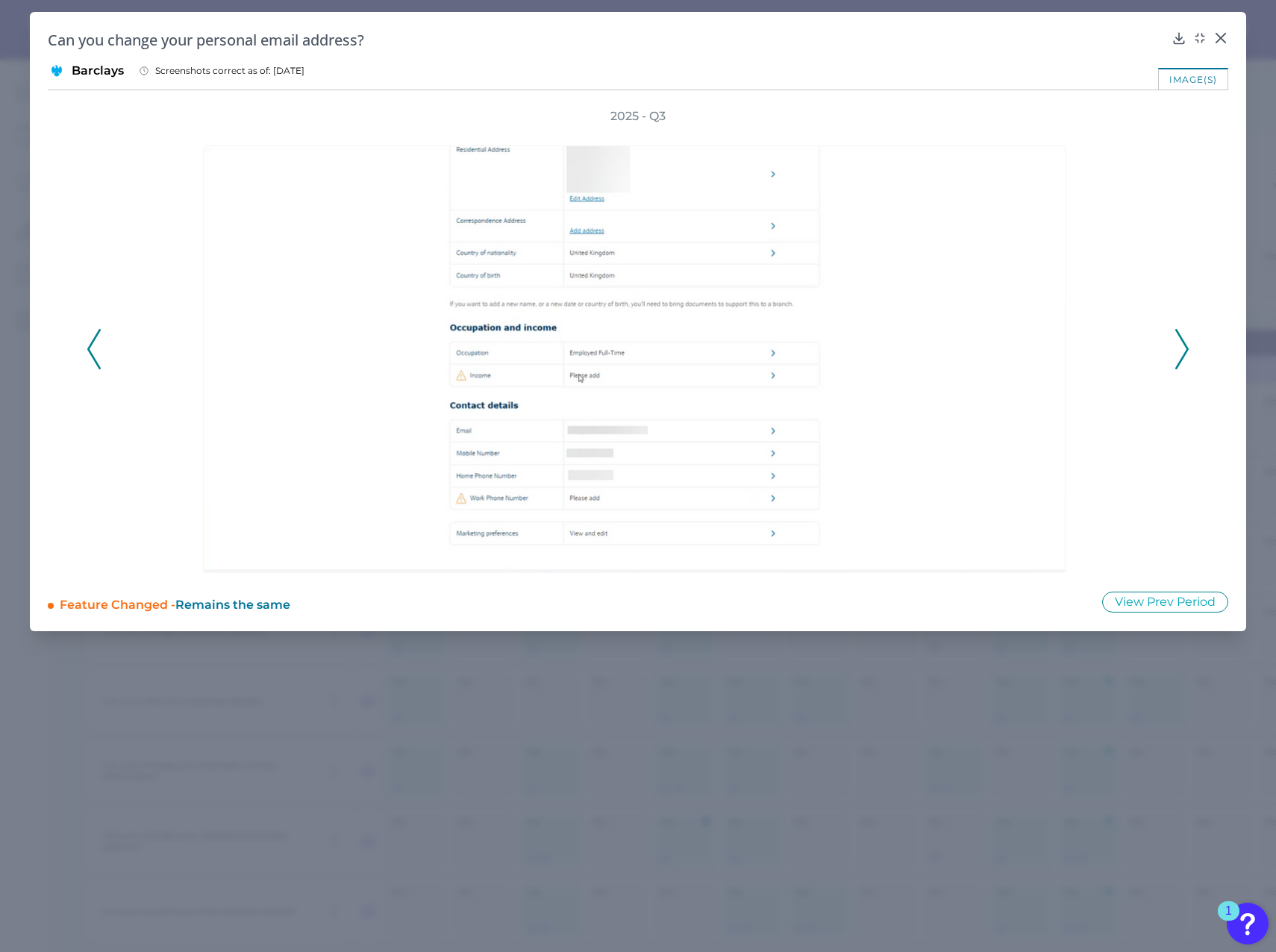
click at [1178, 345] on icon at bounding box center [1182, 349] width 14 height 40
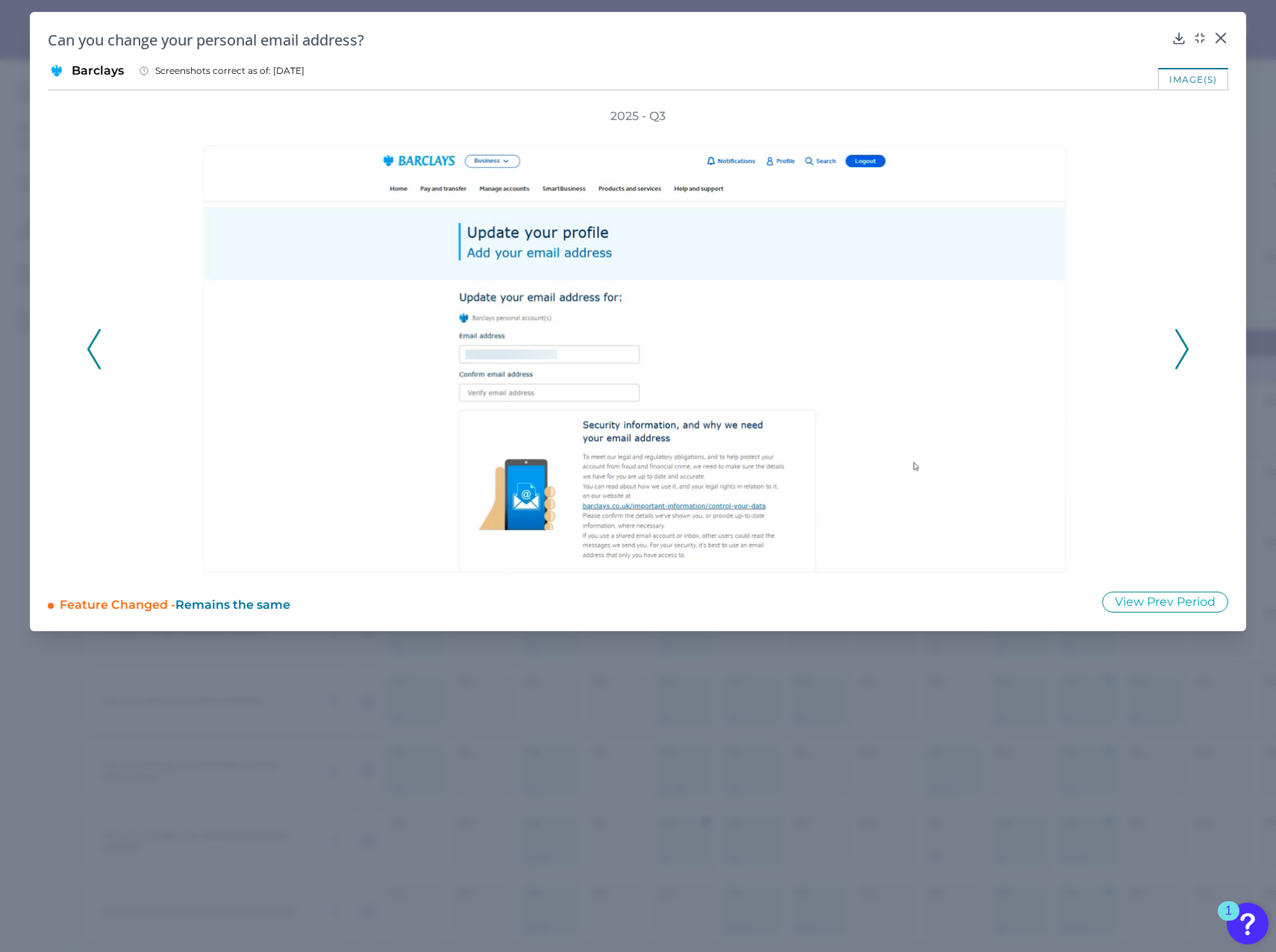
click at [1178, 345] on icon at bounding box center [1182, 349] width 14 height 40
click at [1221, 37] on icon at bounding box center [1221, 38] width 15 height 15
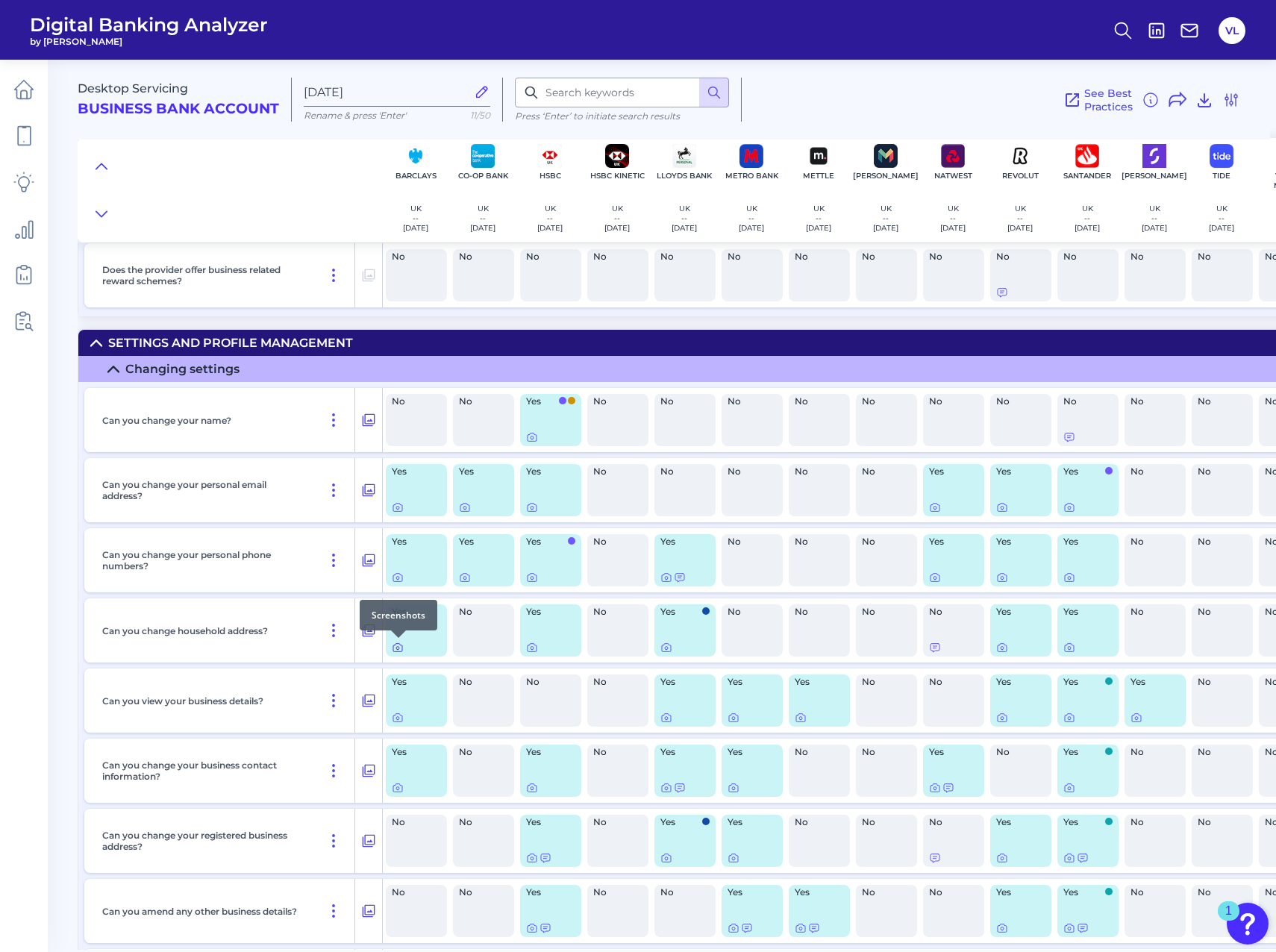
click at [398, 648] on icon at bounding box center [397, 648] width 12 height 12
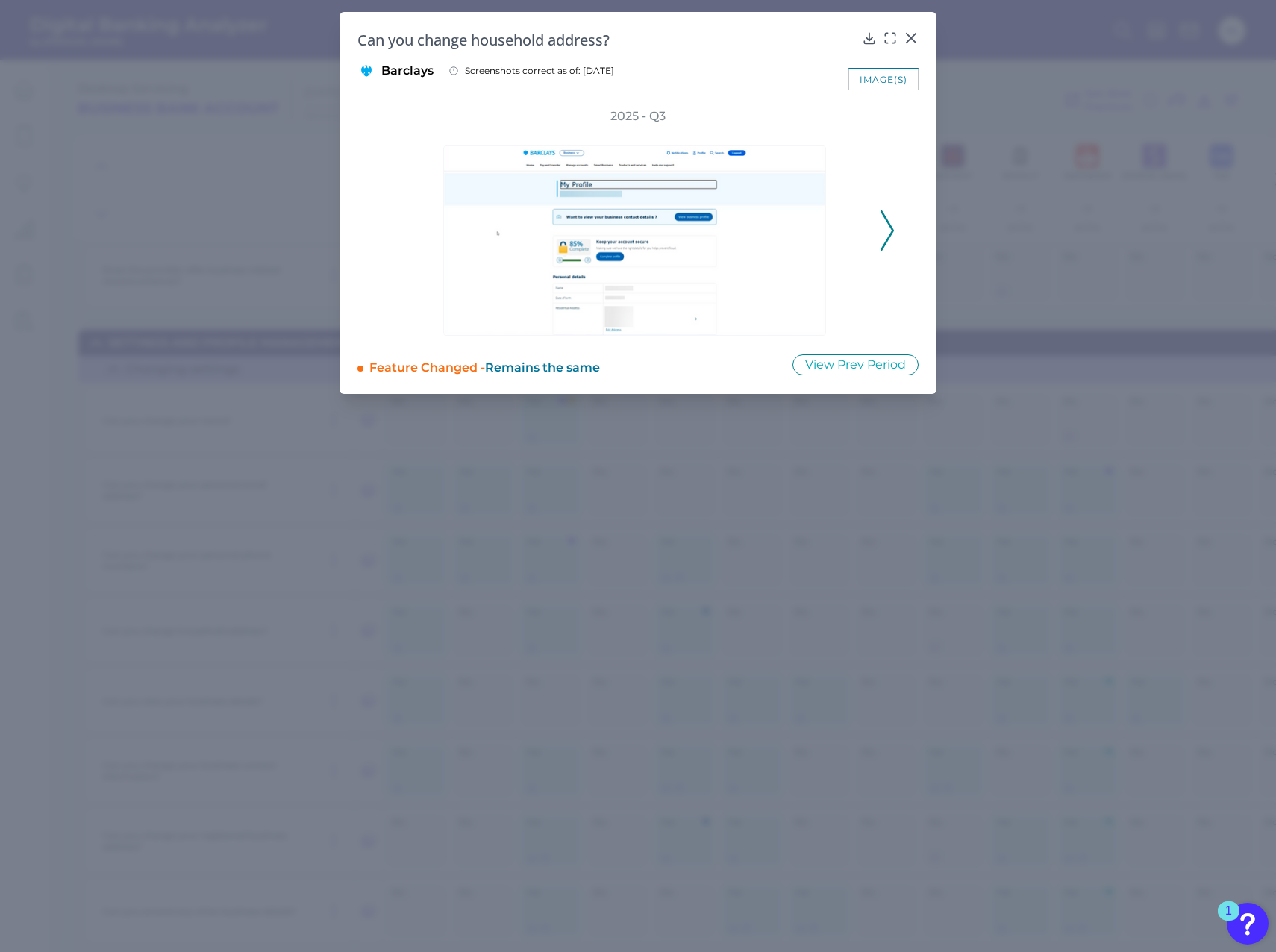
click at [893, 227] on polyline at bounding box center [887, 229] width 11 height 38
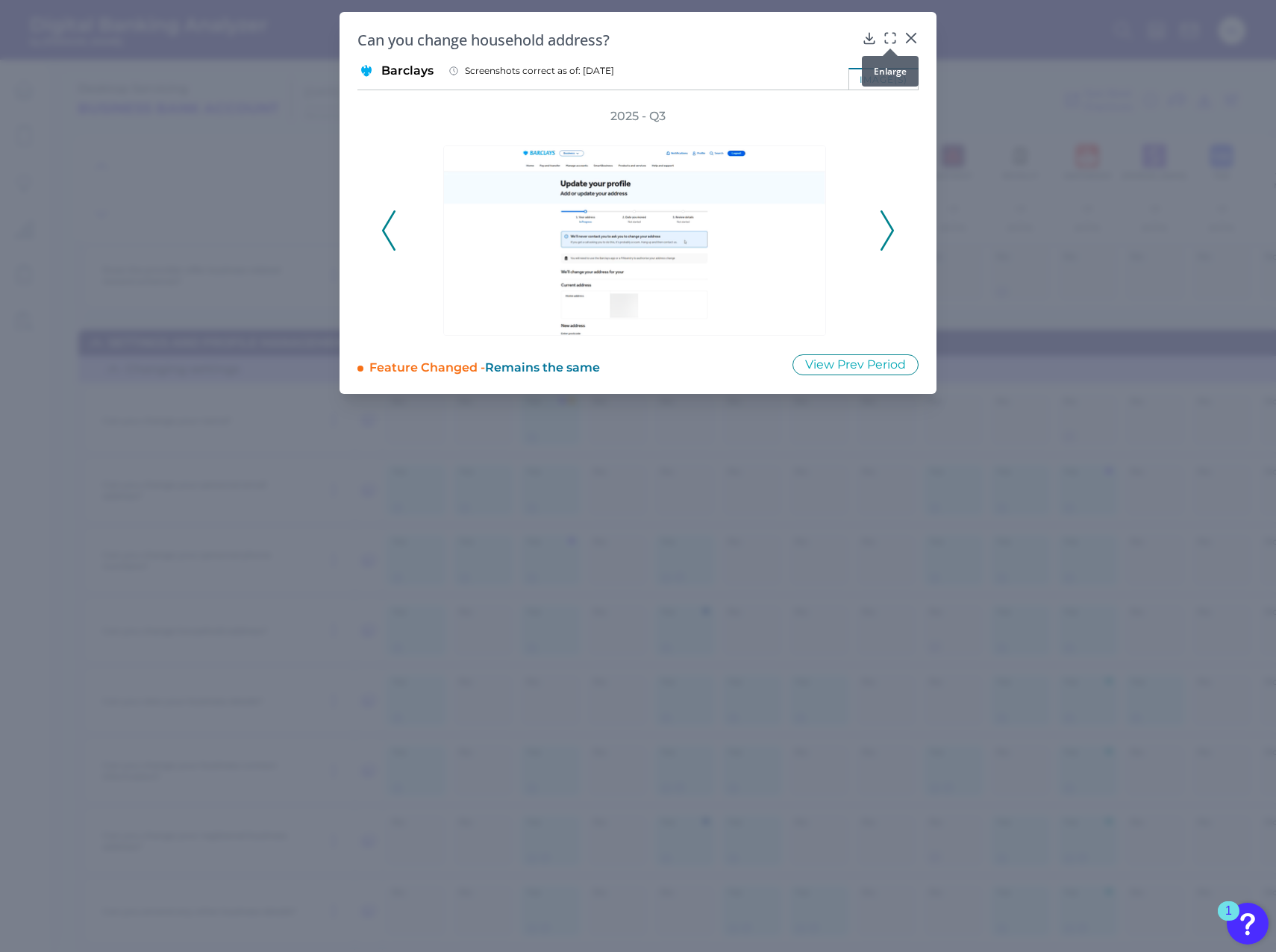
click at [892, 35] on icon at bounding box center [891, 38] width 15 height 15
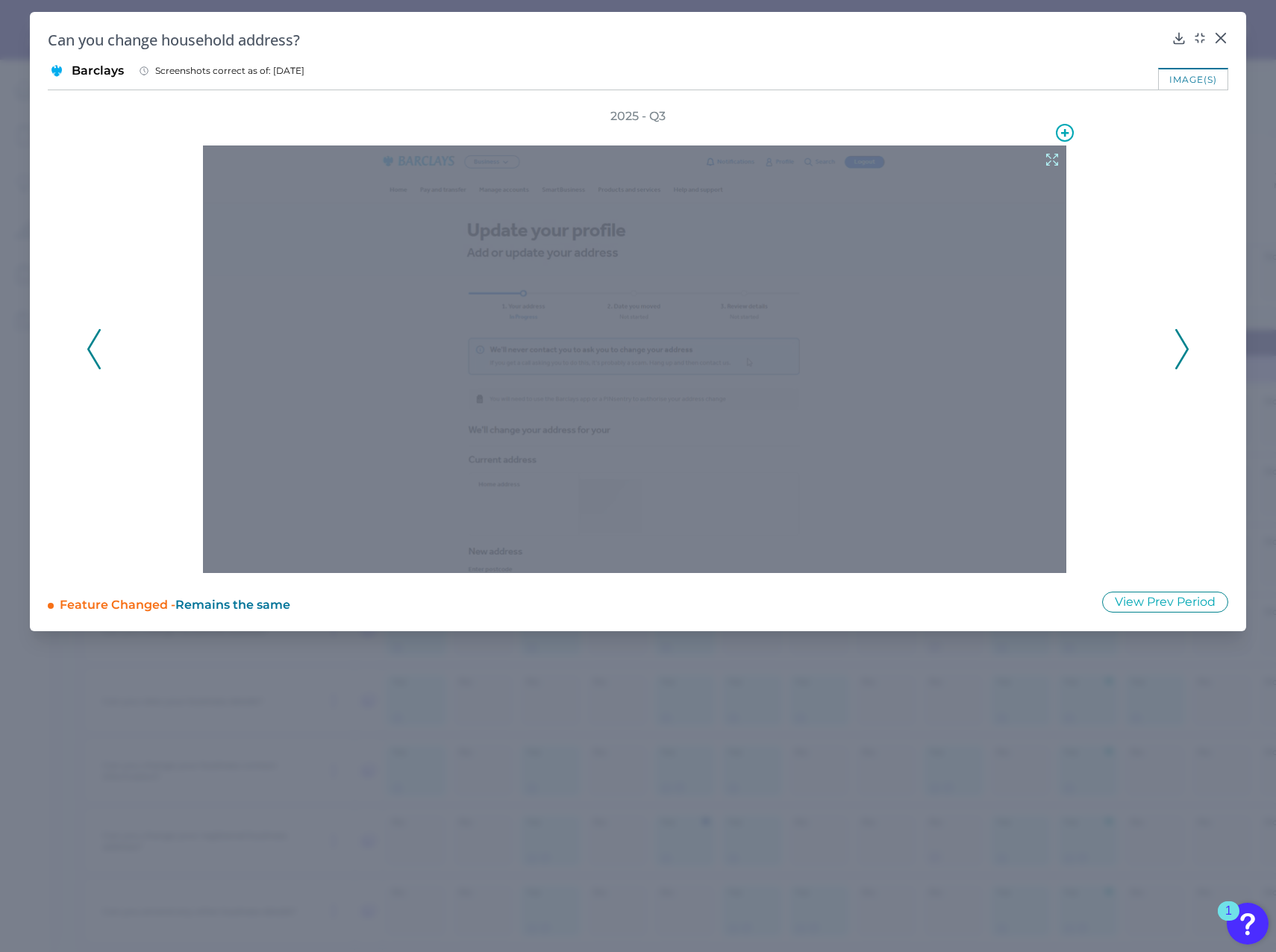
click at [1048, 159] on icon at bounding box center [1052, 160] width 17 height 17
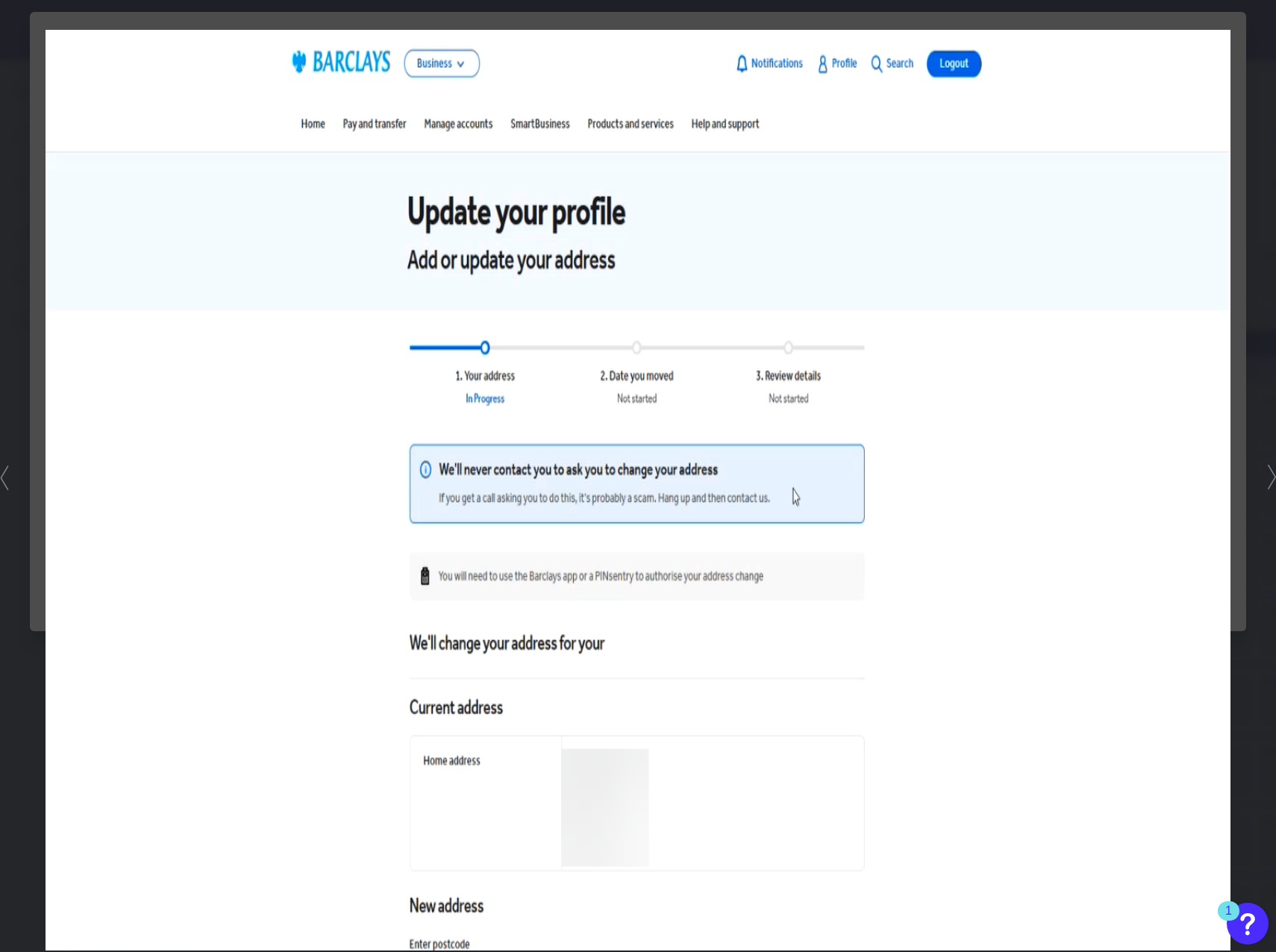
click at [1254, 33] on div at bounding box center [638, 476] width 1276 height 952
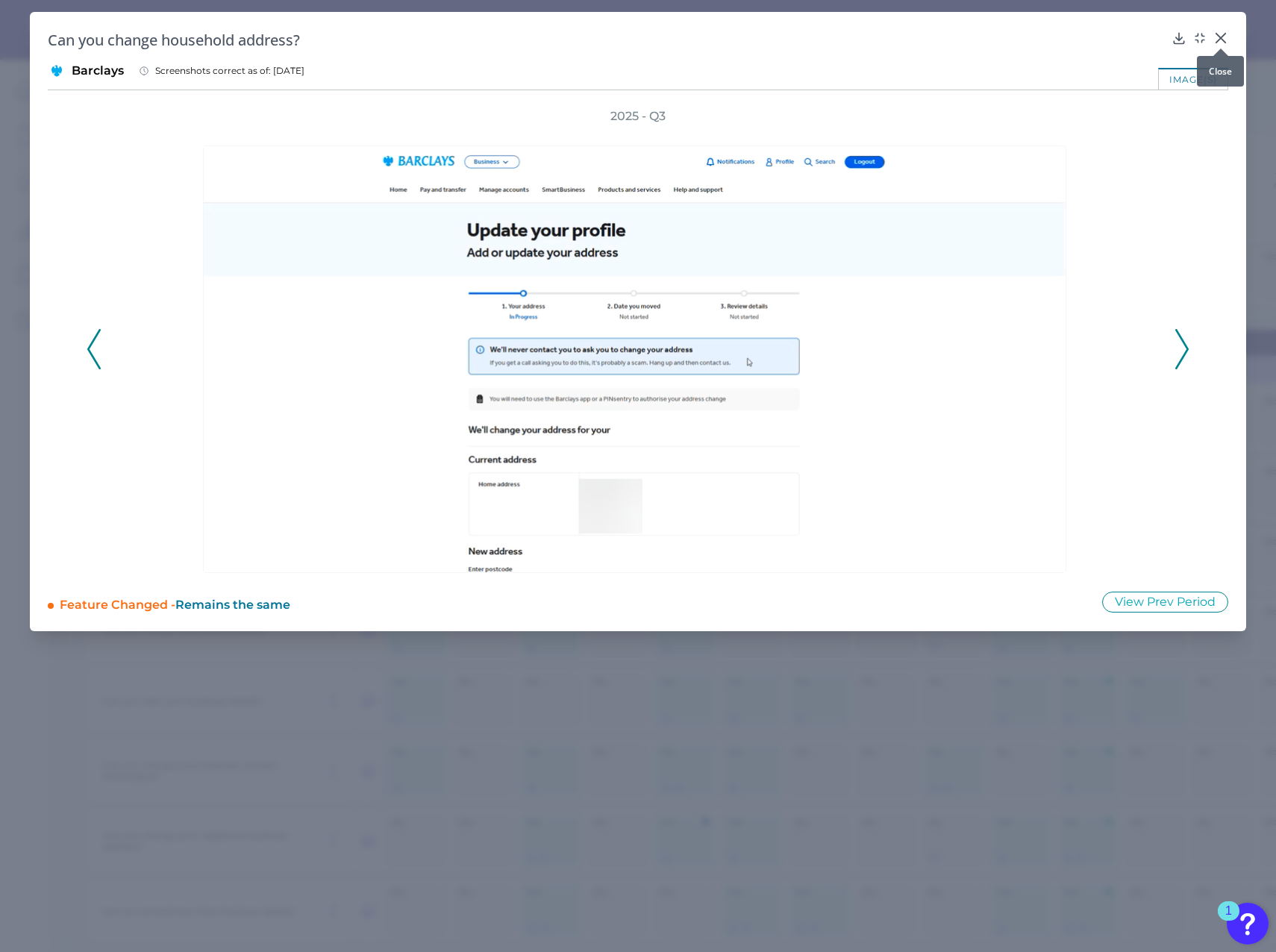
click at [1220, 36] on icon at bounding box center [1221, 39] width 9 height 9
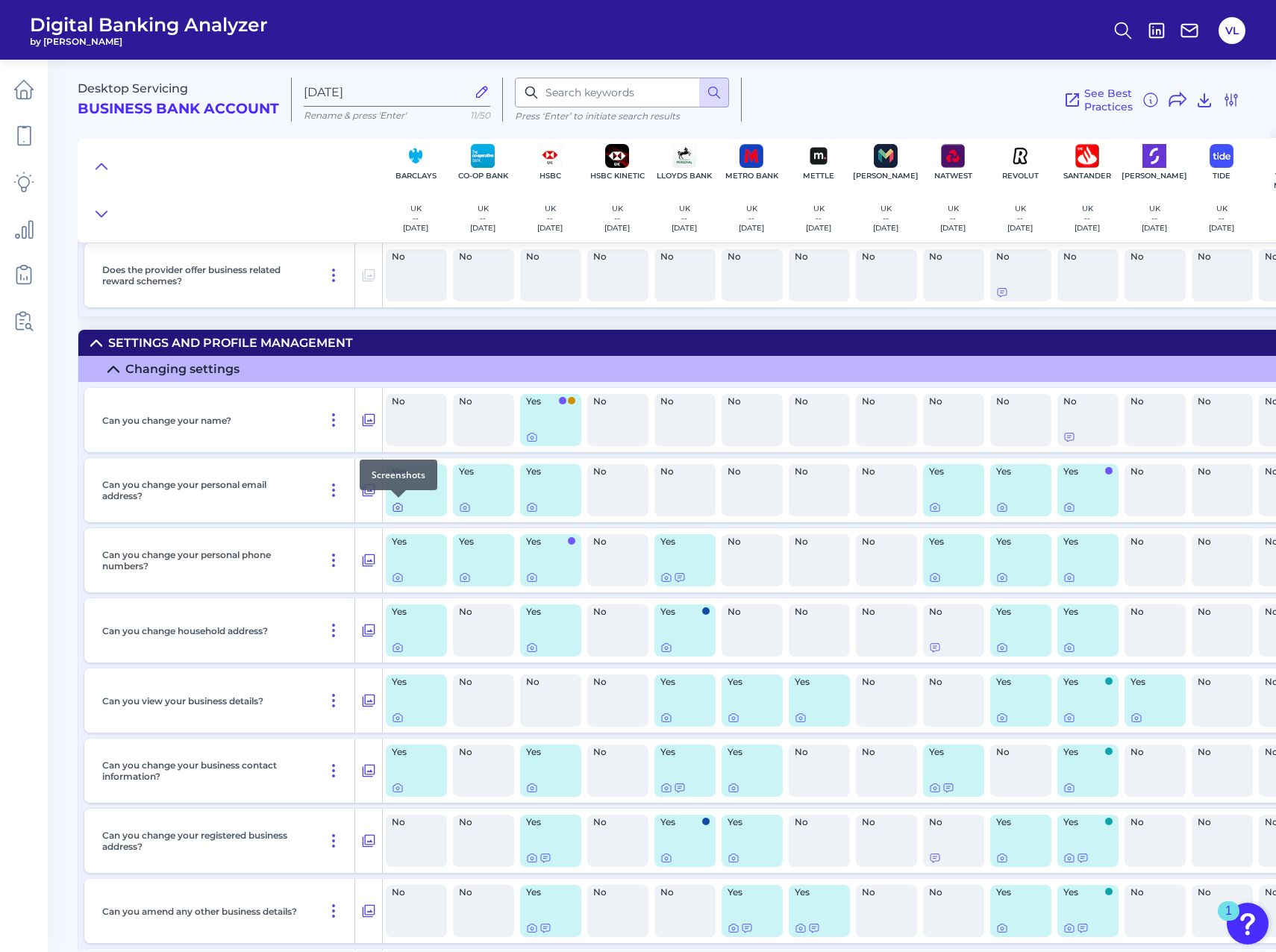
click at [401, 506] on icon at bounding box center [397, 507] width 12 height 12
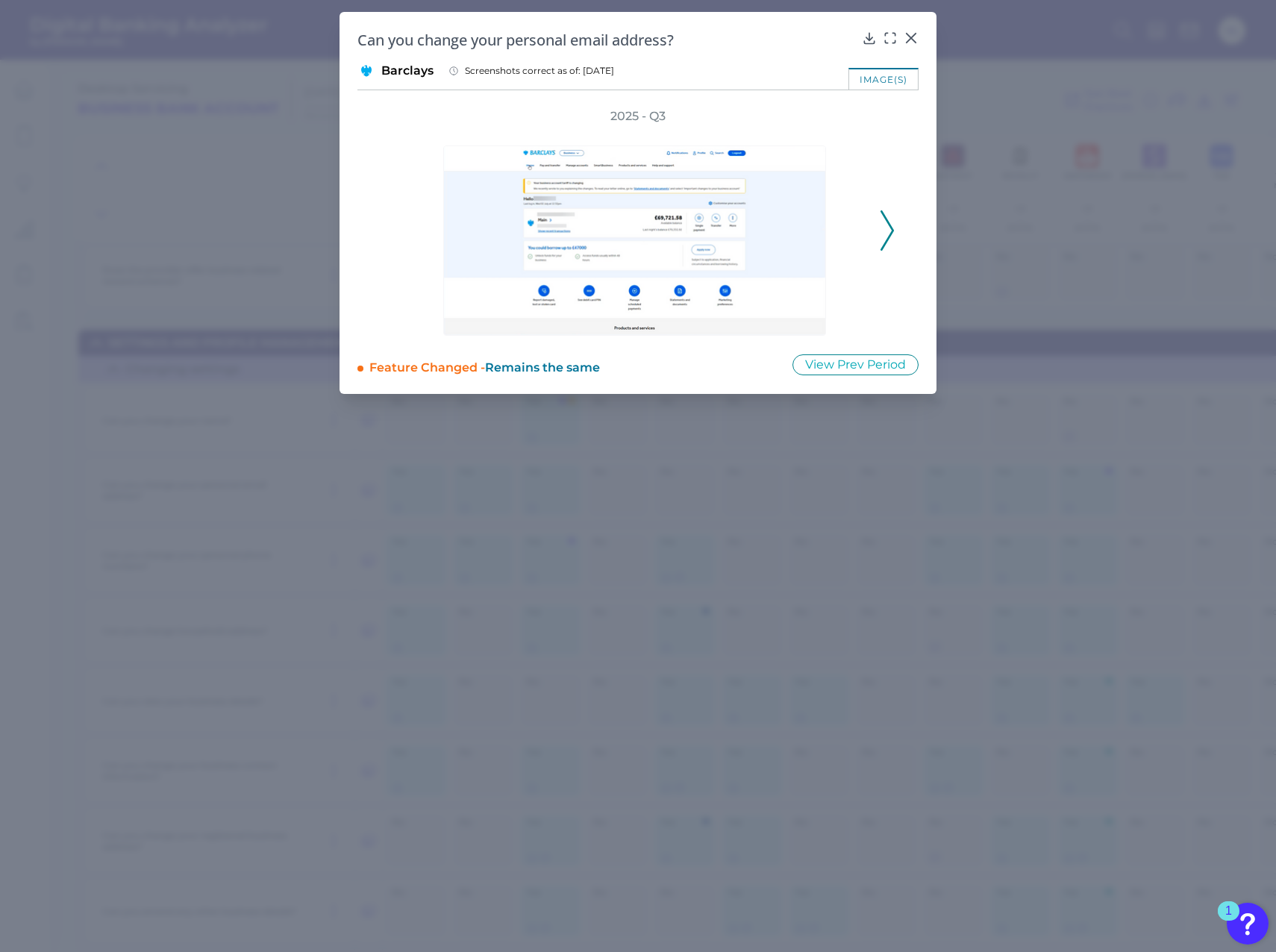
click at [884, 229] on icon at bounding box center [887, 230] width 14 height 40
click at [884, 228] on icon at bounding box center [887, 230] width 14 height 40
click at [890, 34] on icon at bounding box center [891, 38] width 15 height 15
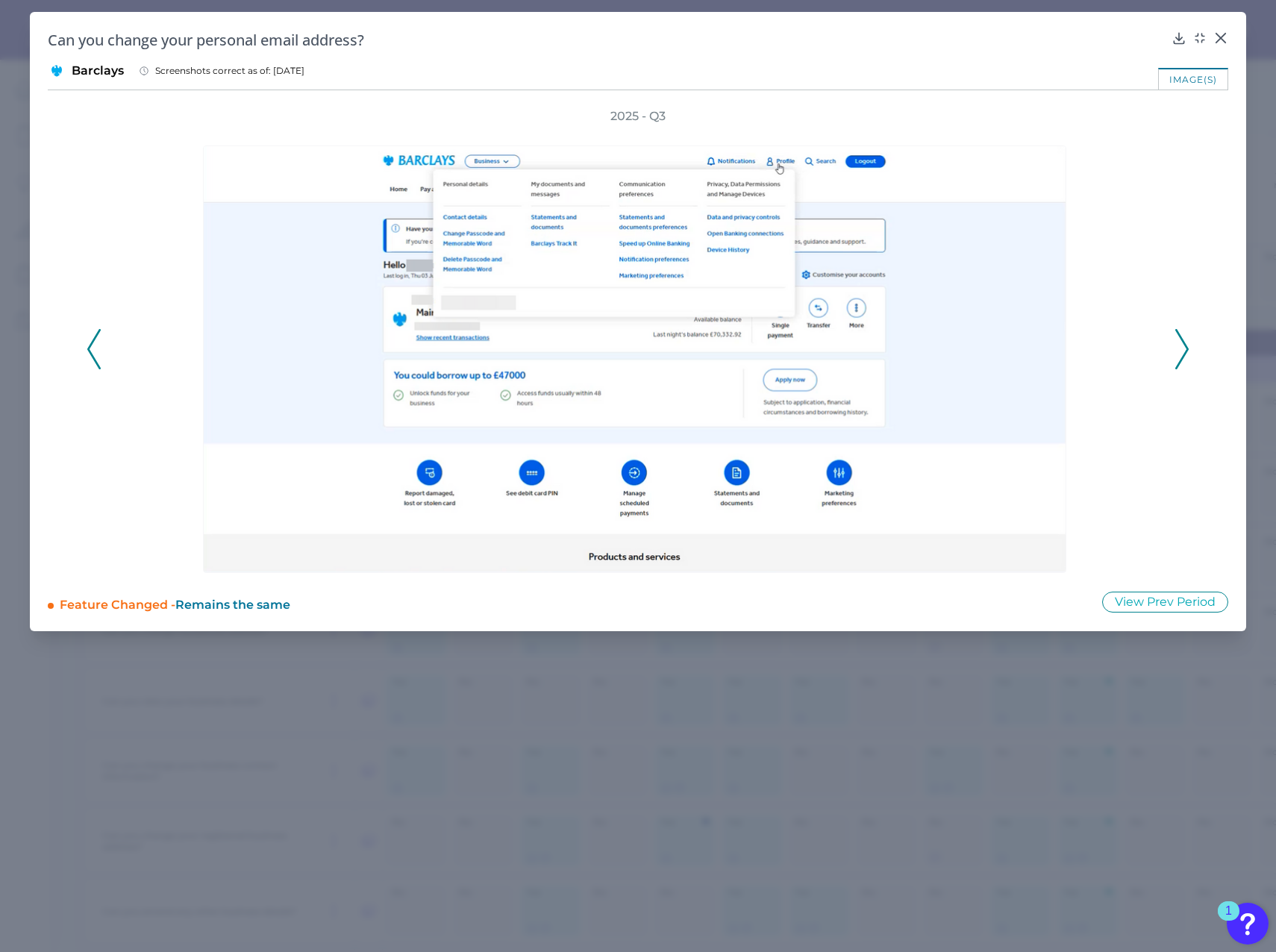
click at [1189, 349] on button at bounding box center [1182, 349] width 15 height 40
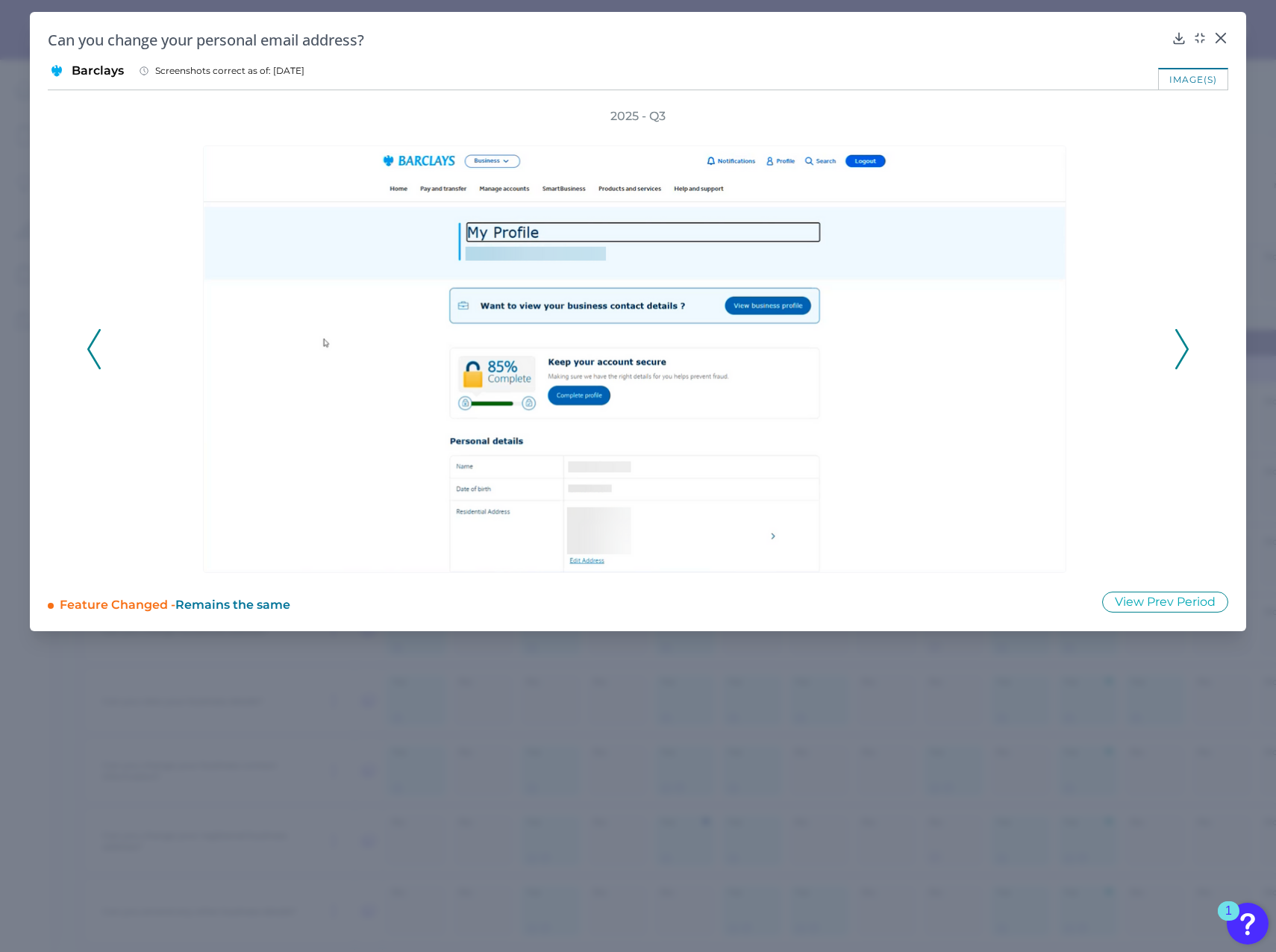
click at [1189, 349] on button at bounding box center [1182, 349] width 15 height 40
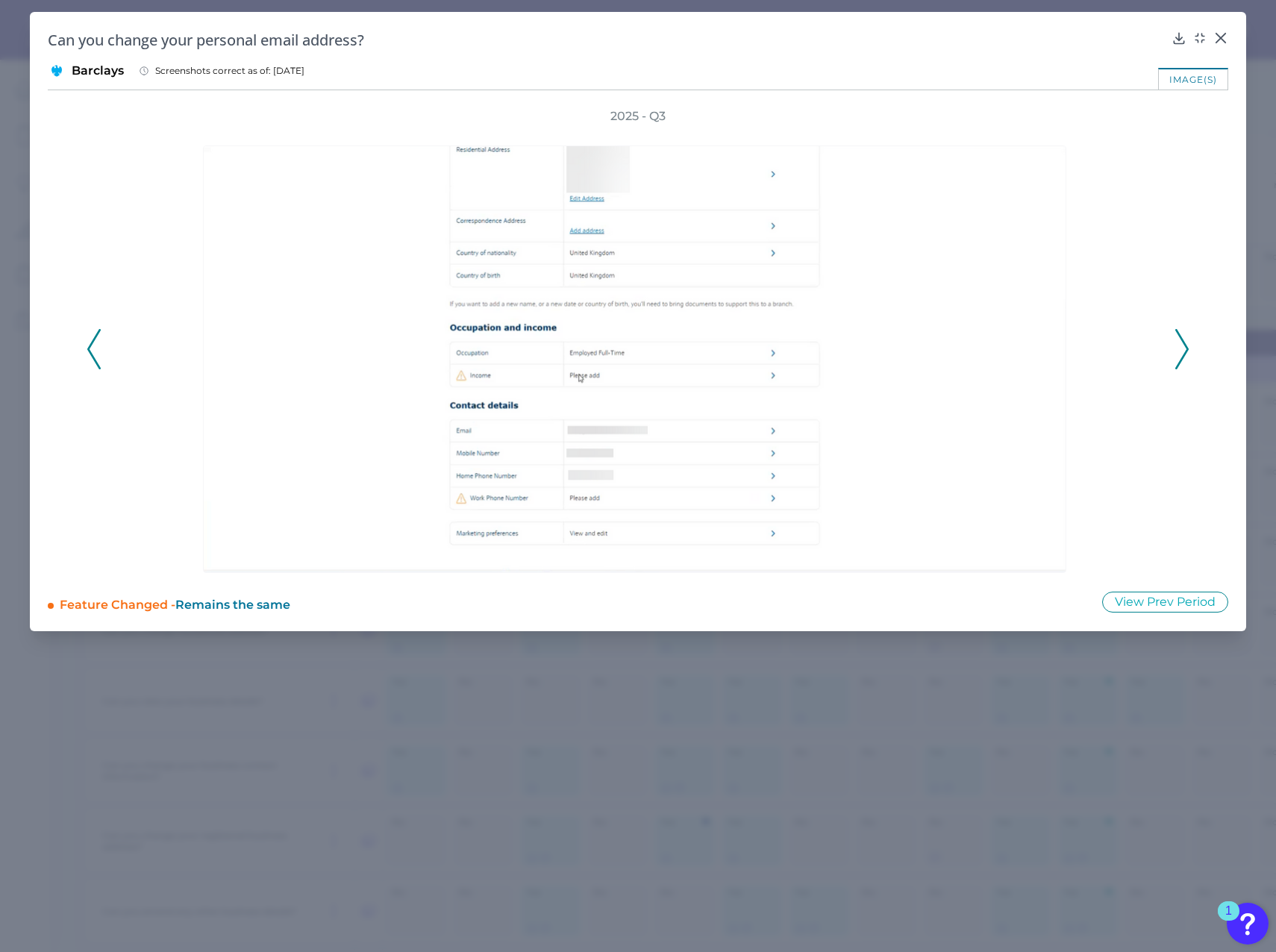
click at [1189, 349] on button at bounding box center [1182, 349] width 15 height 40
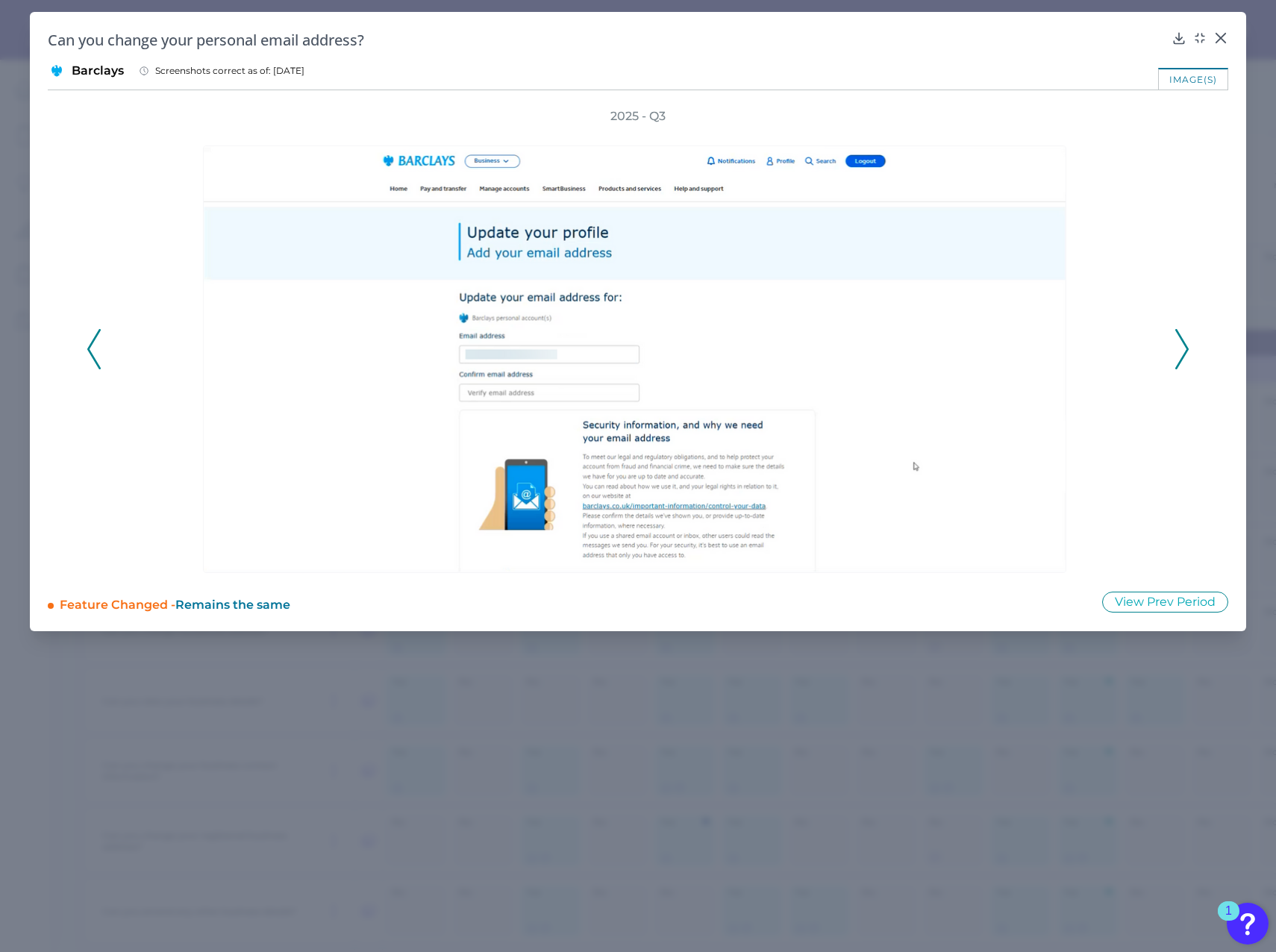
click at [87, 359] on icon at bounding box center [94, 349] width 14 height 40
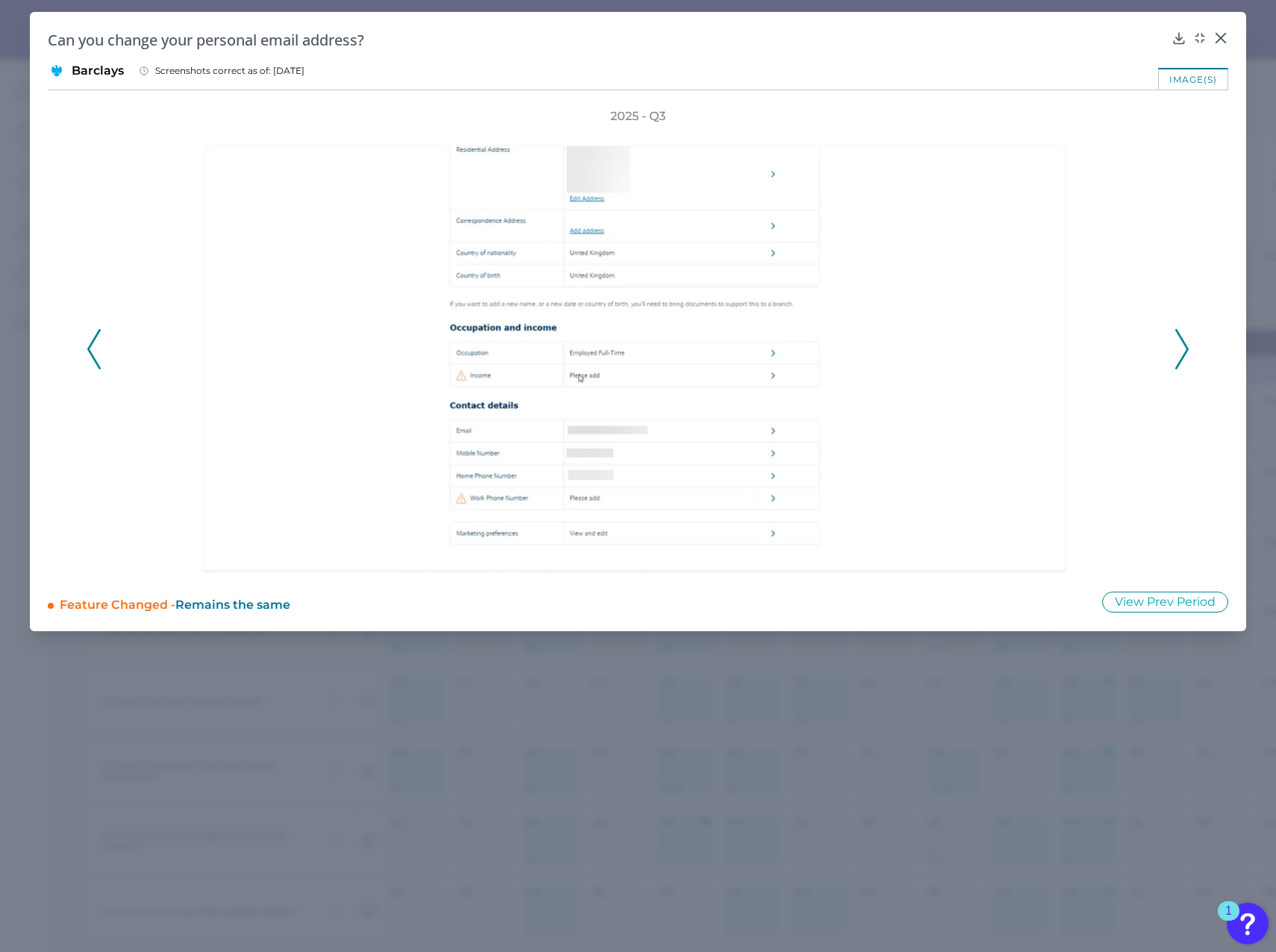
click at [66, 347] on div "2025 - Q3" at bounding box center [638, 340] width 1181 height 465
click at [100, 352] on icon at bounding box center [94, 349] width 14 height 40
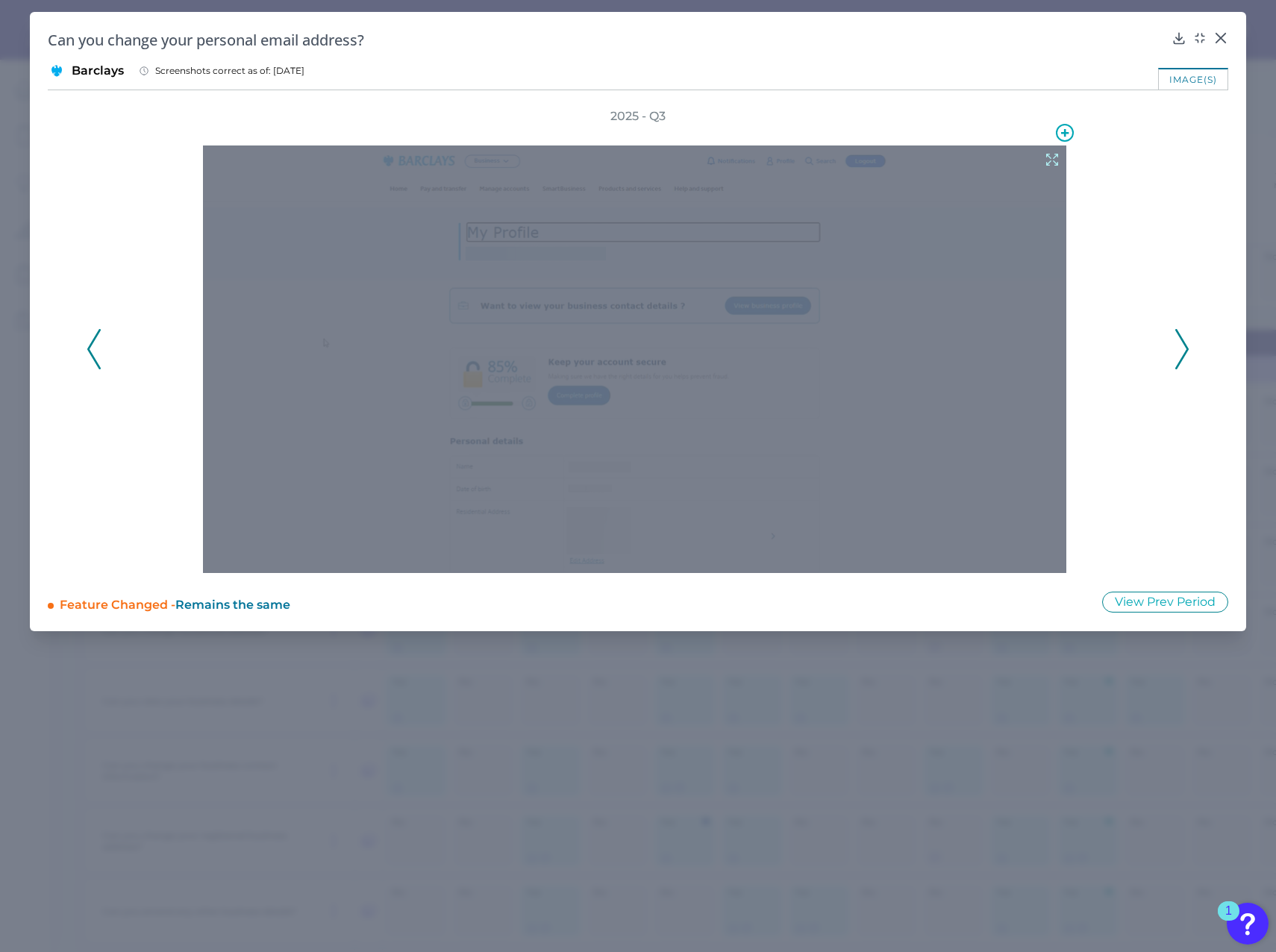
click at [1046, 165] on icon at bounding box center [1052, 160] width 17 height 17
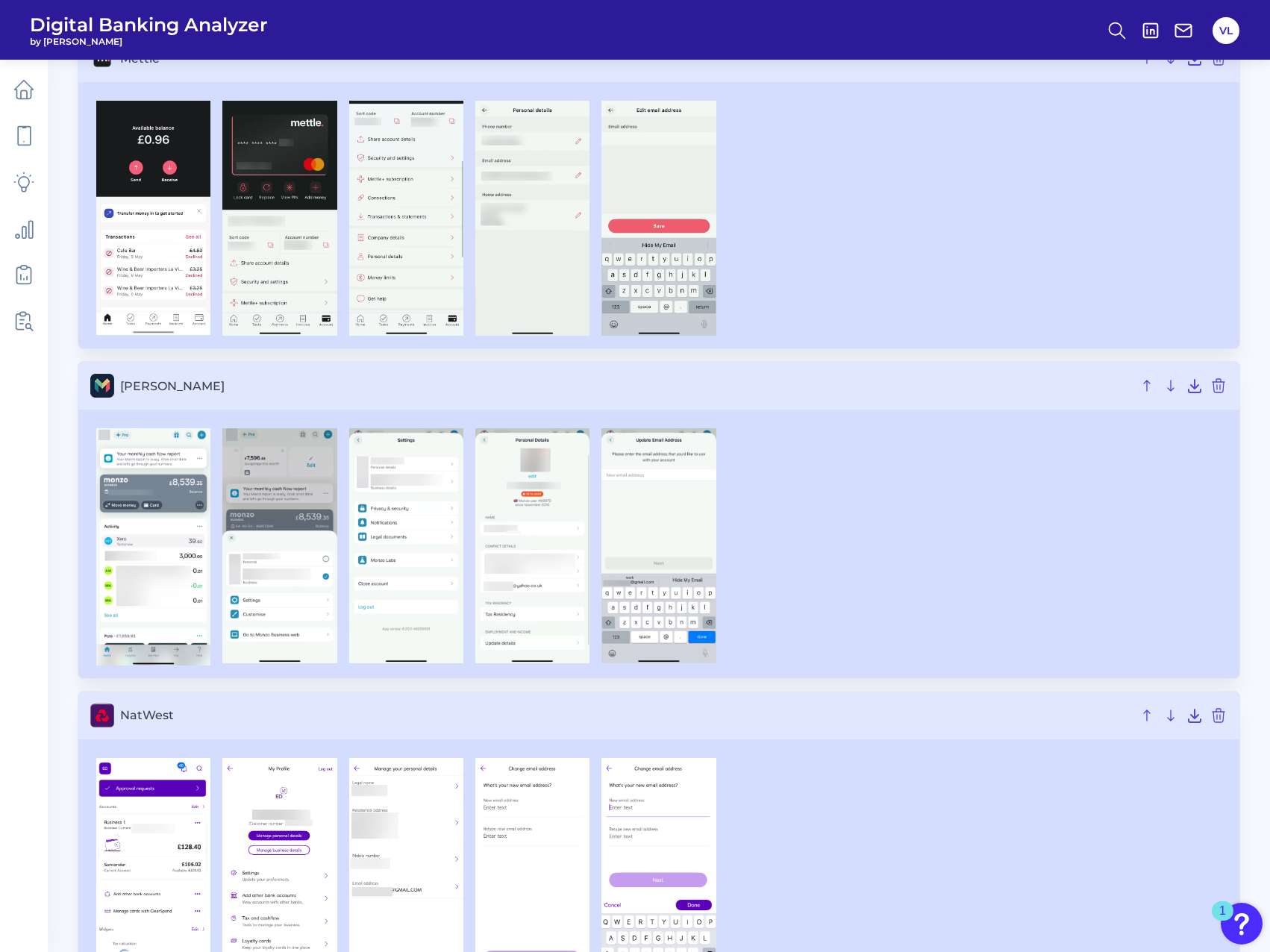
scroll to position [1120, 0]
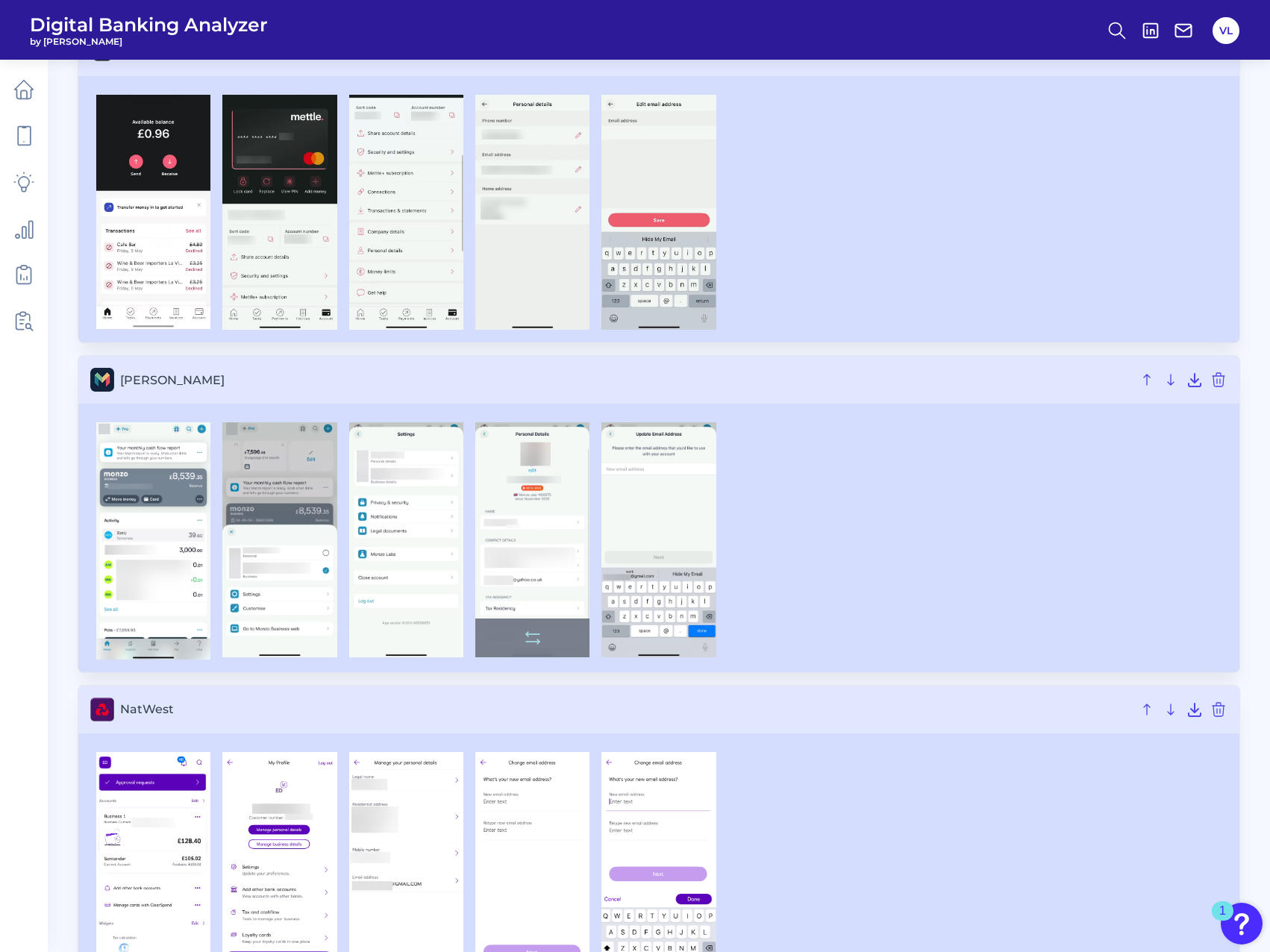
click at [539, 606] on img at bounding box center [532, 540] width 114 height 235
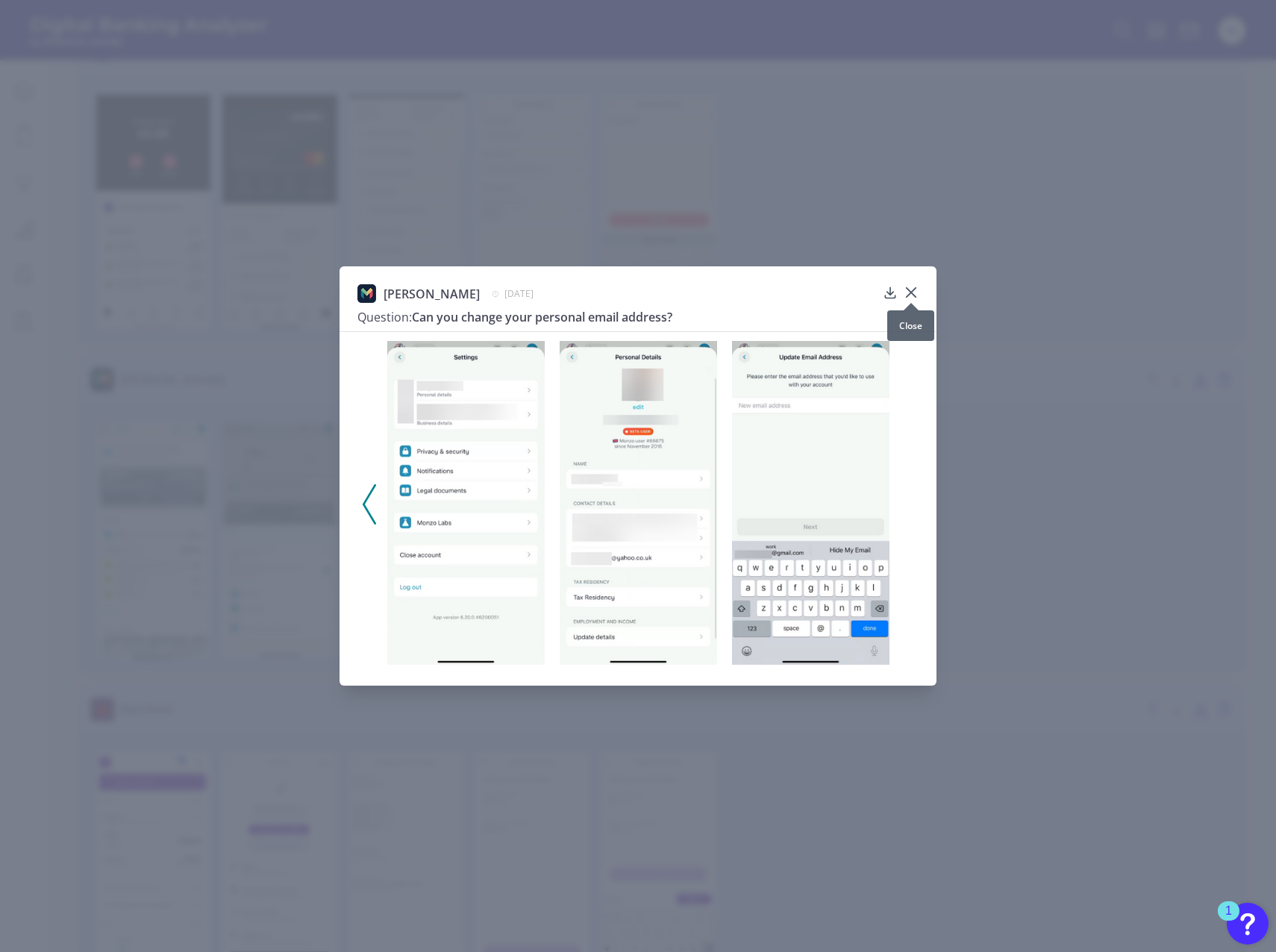
click at [917, 293] on icon at bounding box center [911, 293] width 15 height 15
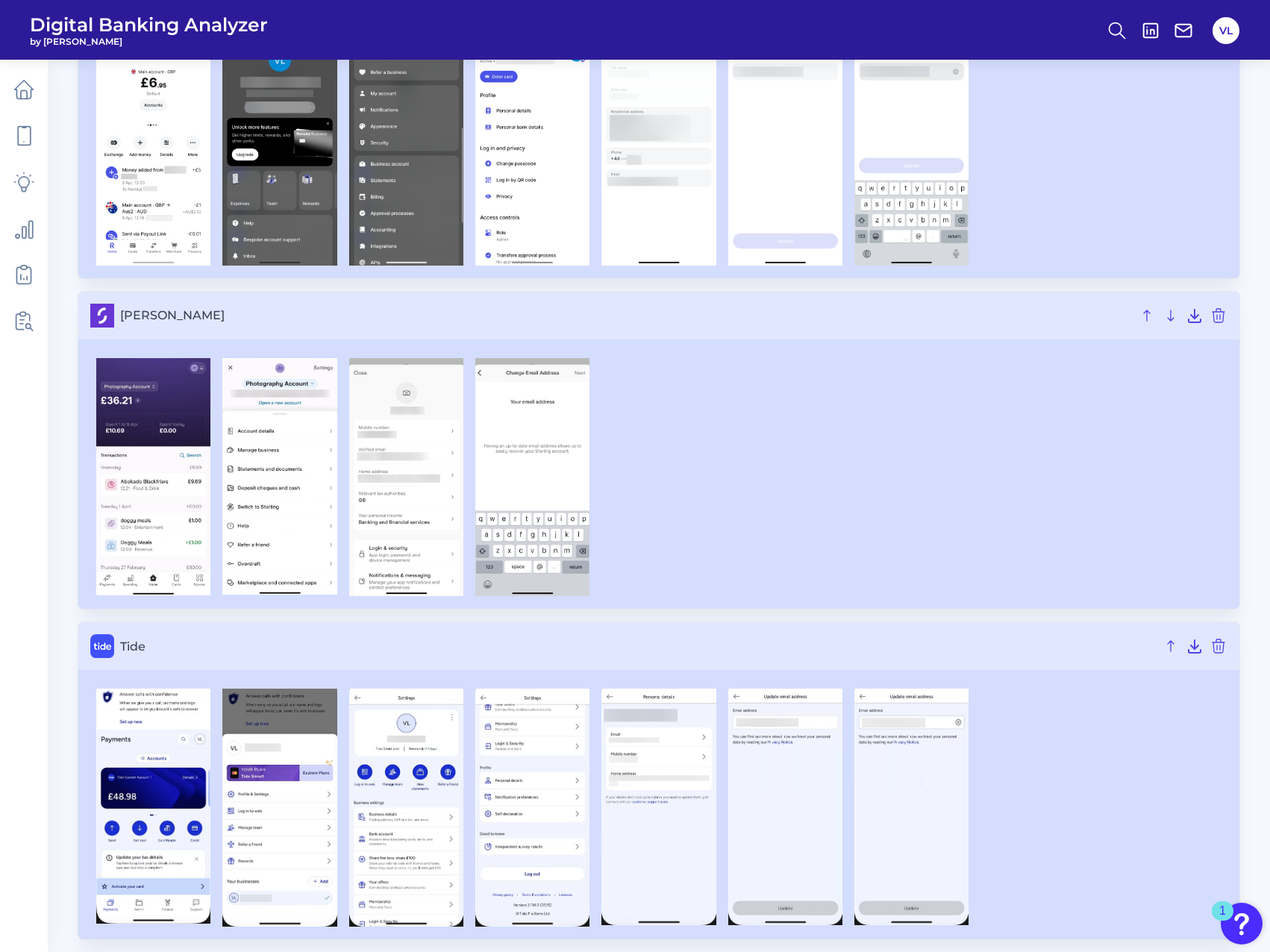
scroll to position [2189, 0]
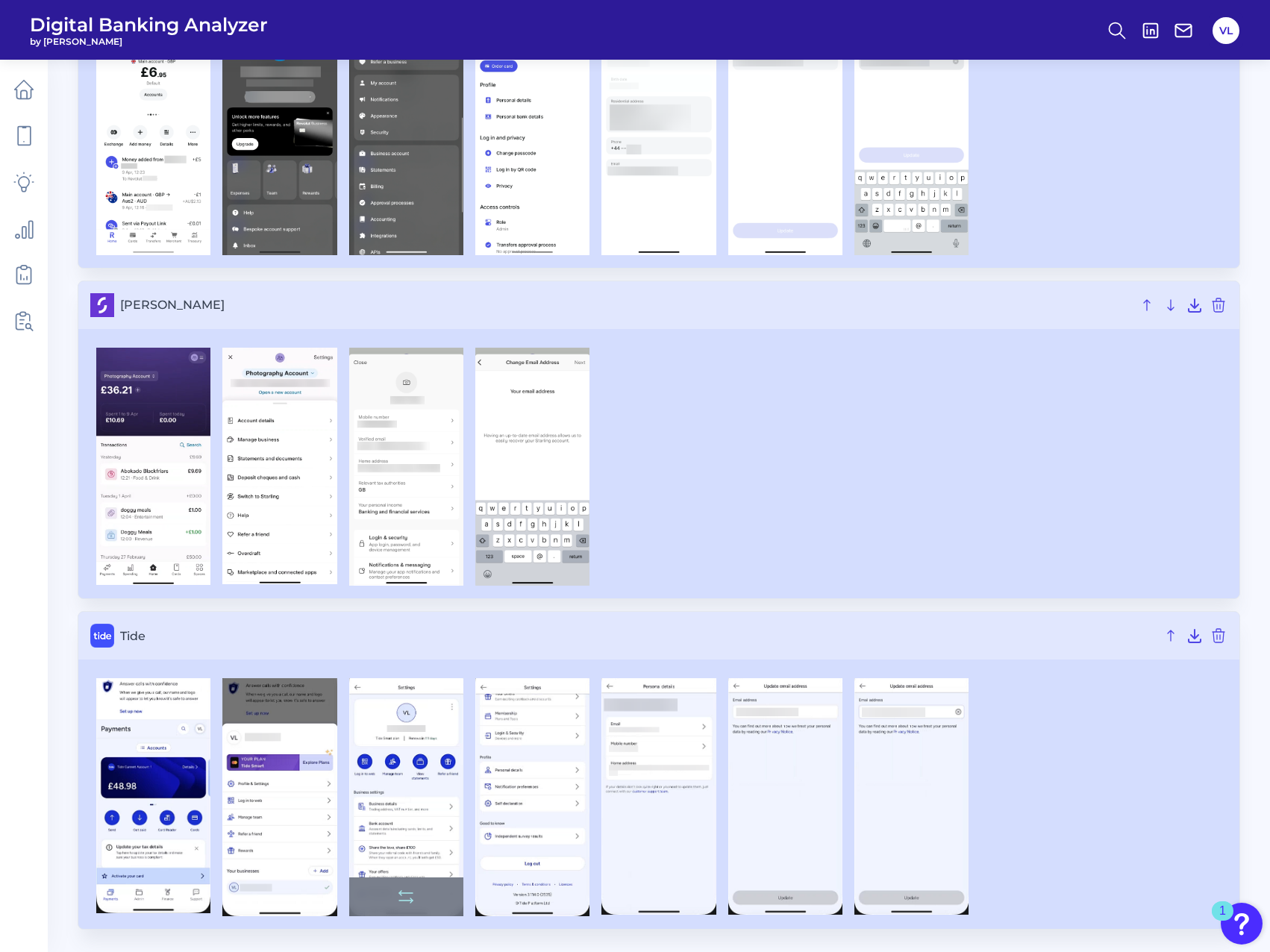
click at [422, 824] on img at bounding box center [406, 797] width 114 height 238
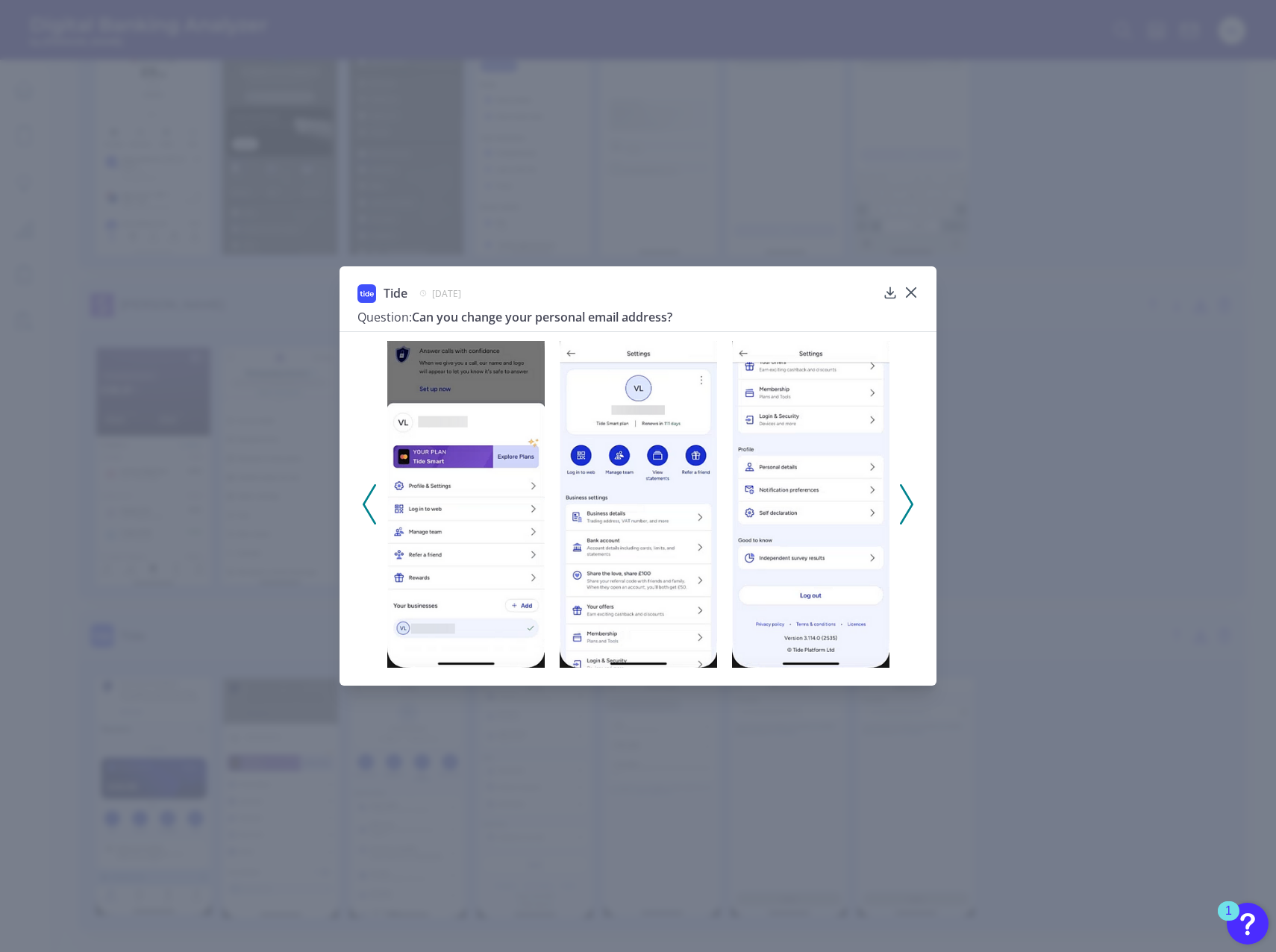
click at [907, 488] on icon at bounding box center [906, 504] width 14 height 40
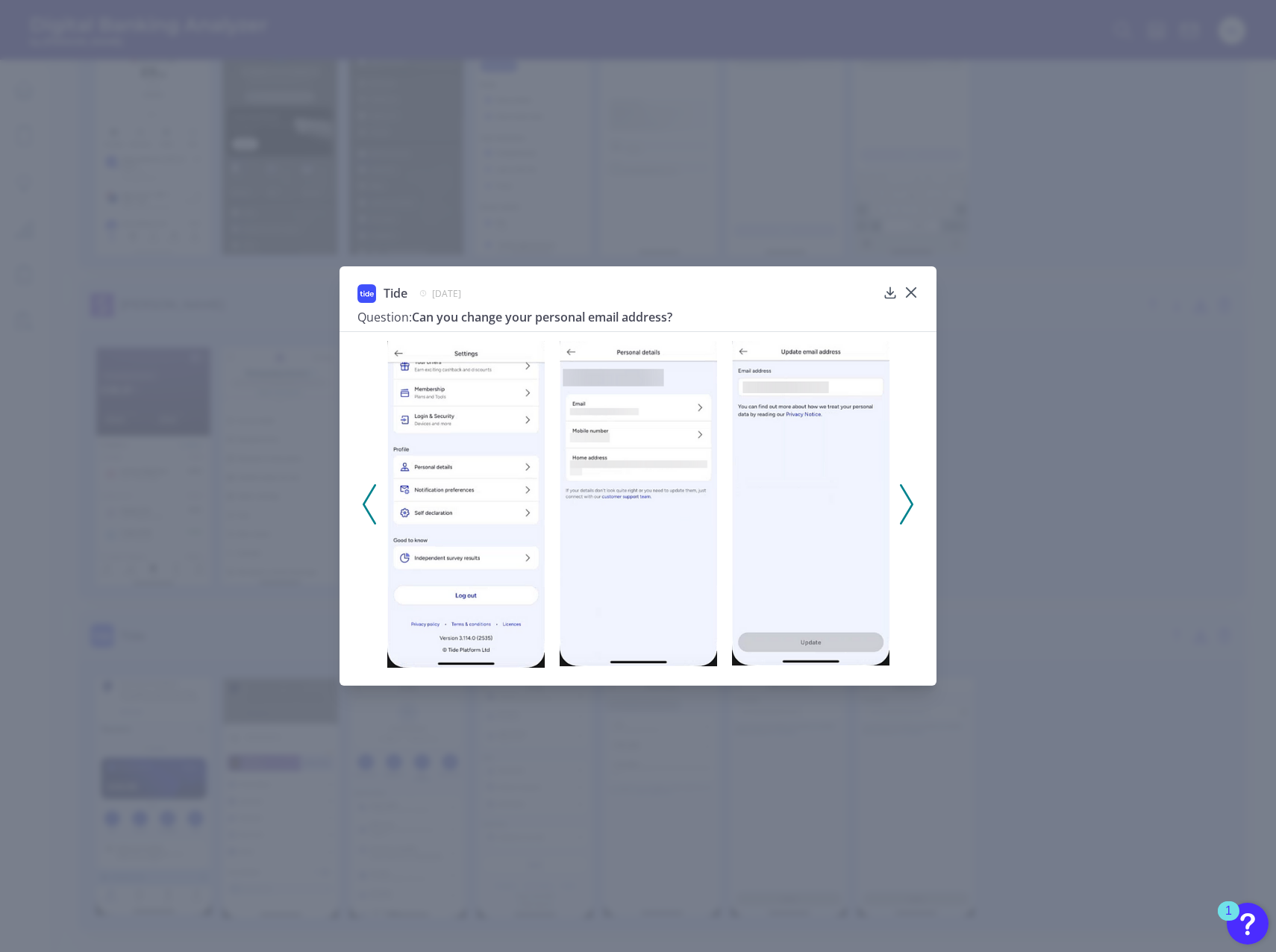
click at [907, 488] on icon at bounding box center [906, 504] width 14 height 40
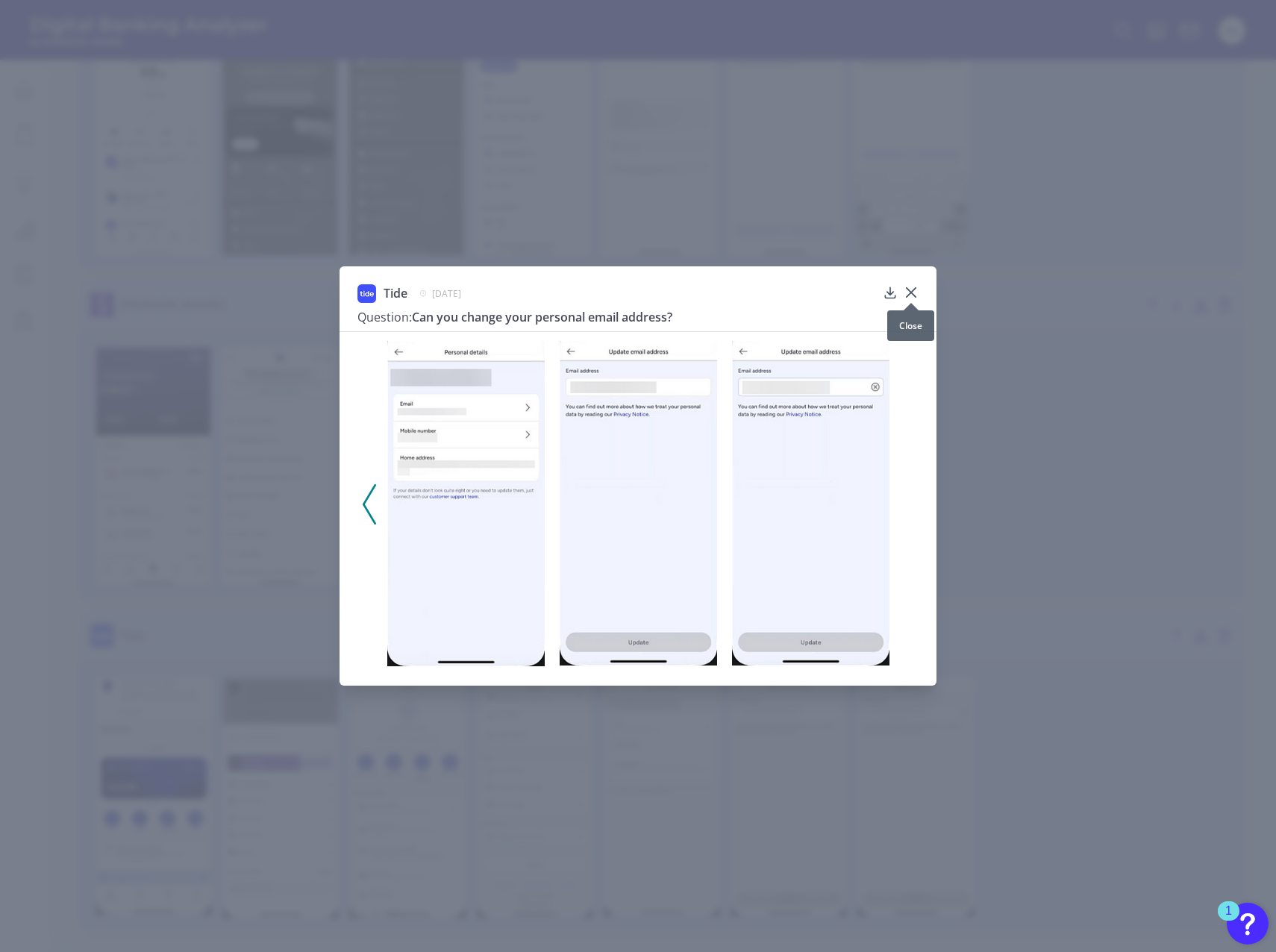
click at [913, 289] on icon at bounding box center [911, 293] width 15 height 15
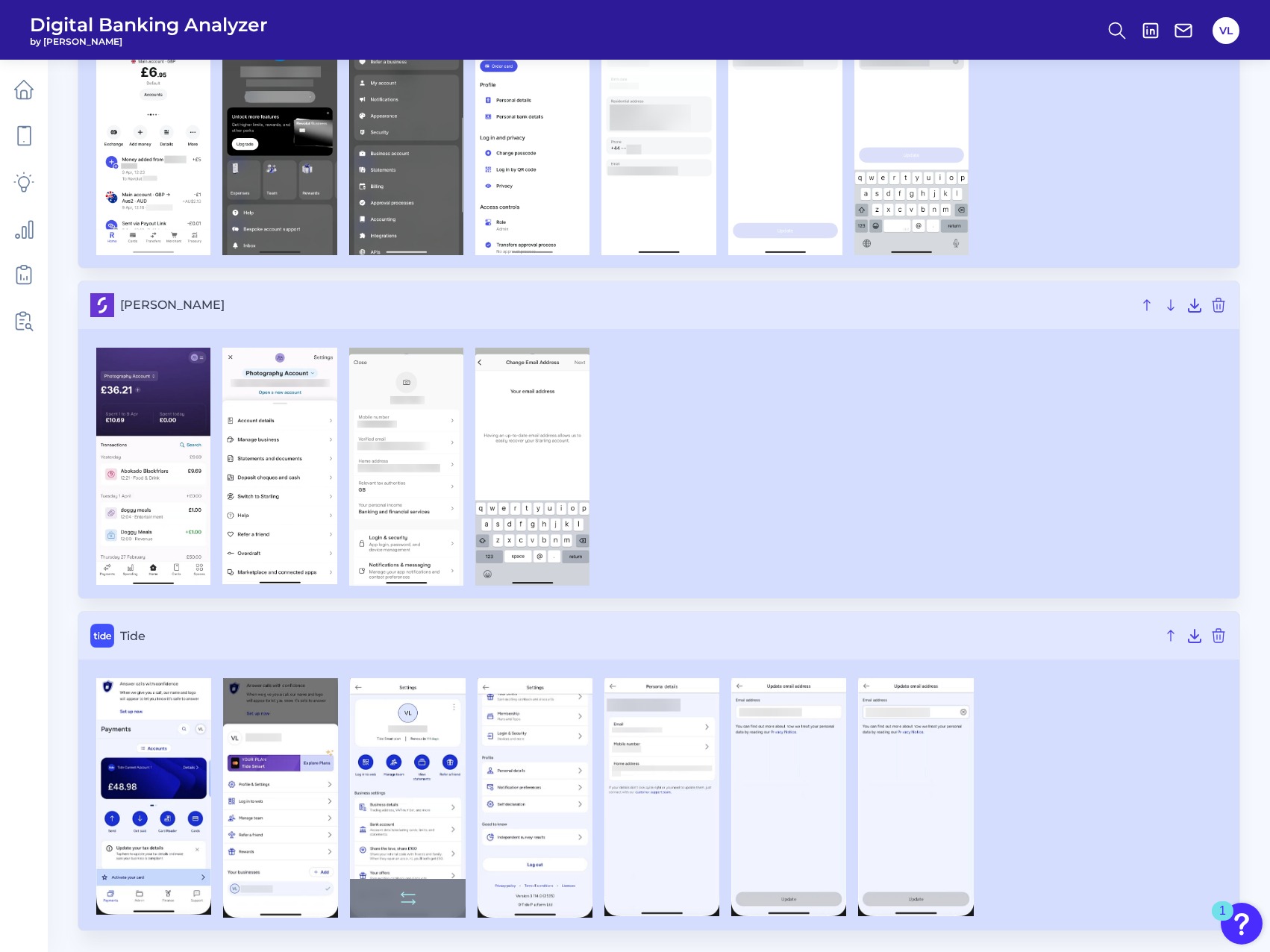
click at [426, 749] on img at bounding box center [407, 798] width 115 height 238
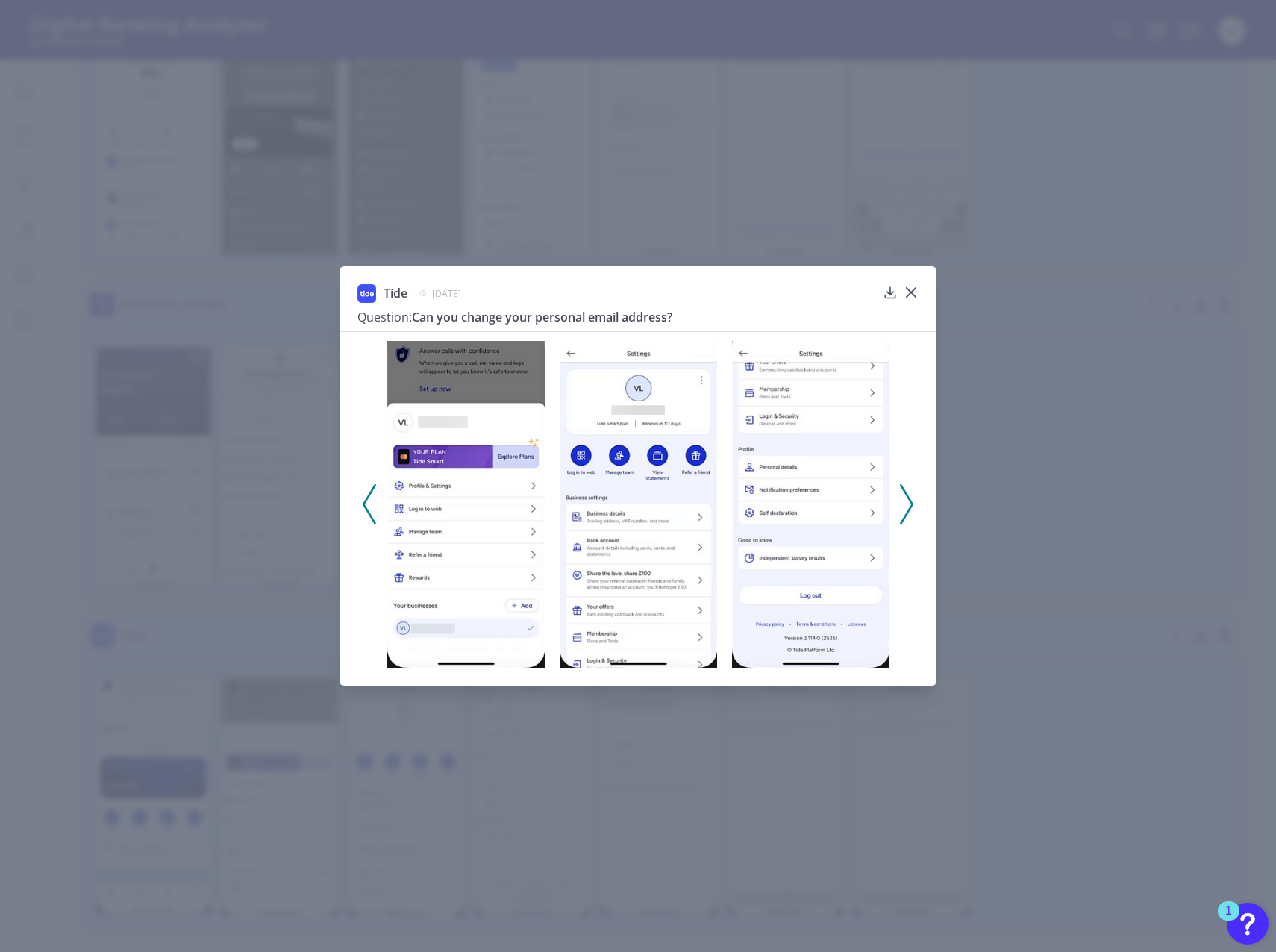
click at [905, 496] on icon at bounding box center [906, 504] width 14 height 40
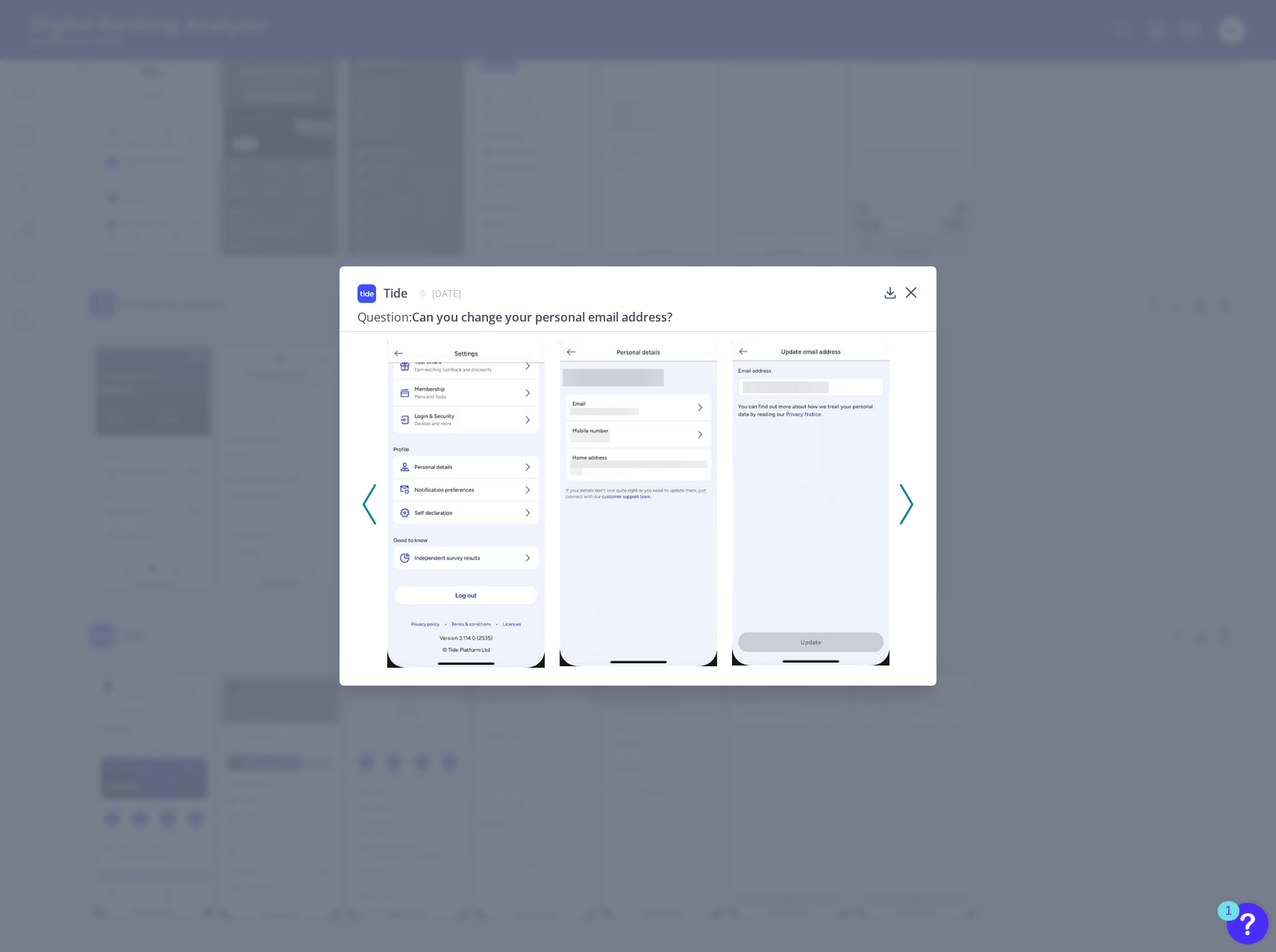
click at [364, 499] on icon at bounding box center [369, 504] width 14 height 40
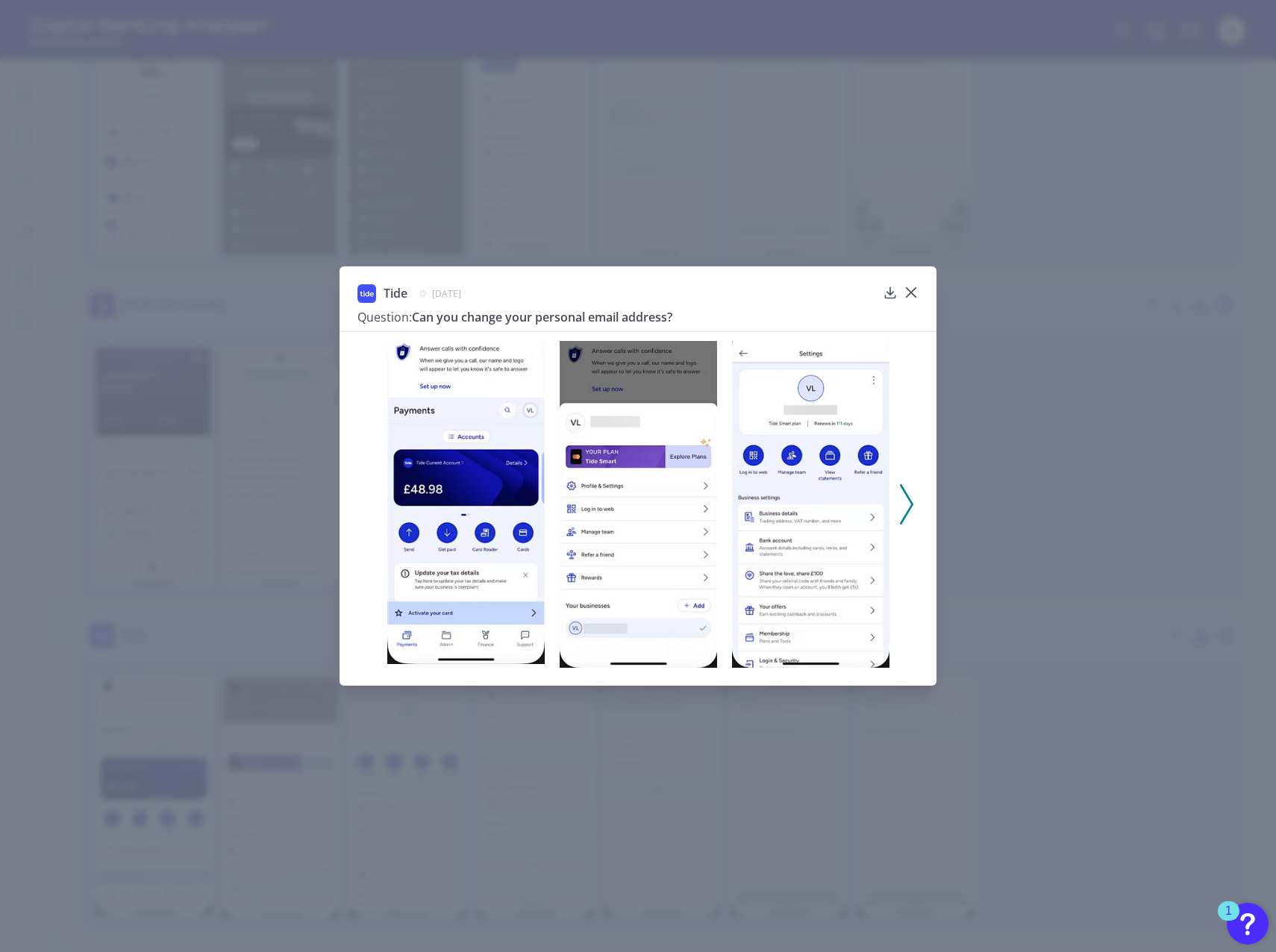
click at [917, 290] on icon at bounding box center [911, 293] width 15 height 15
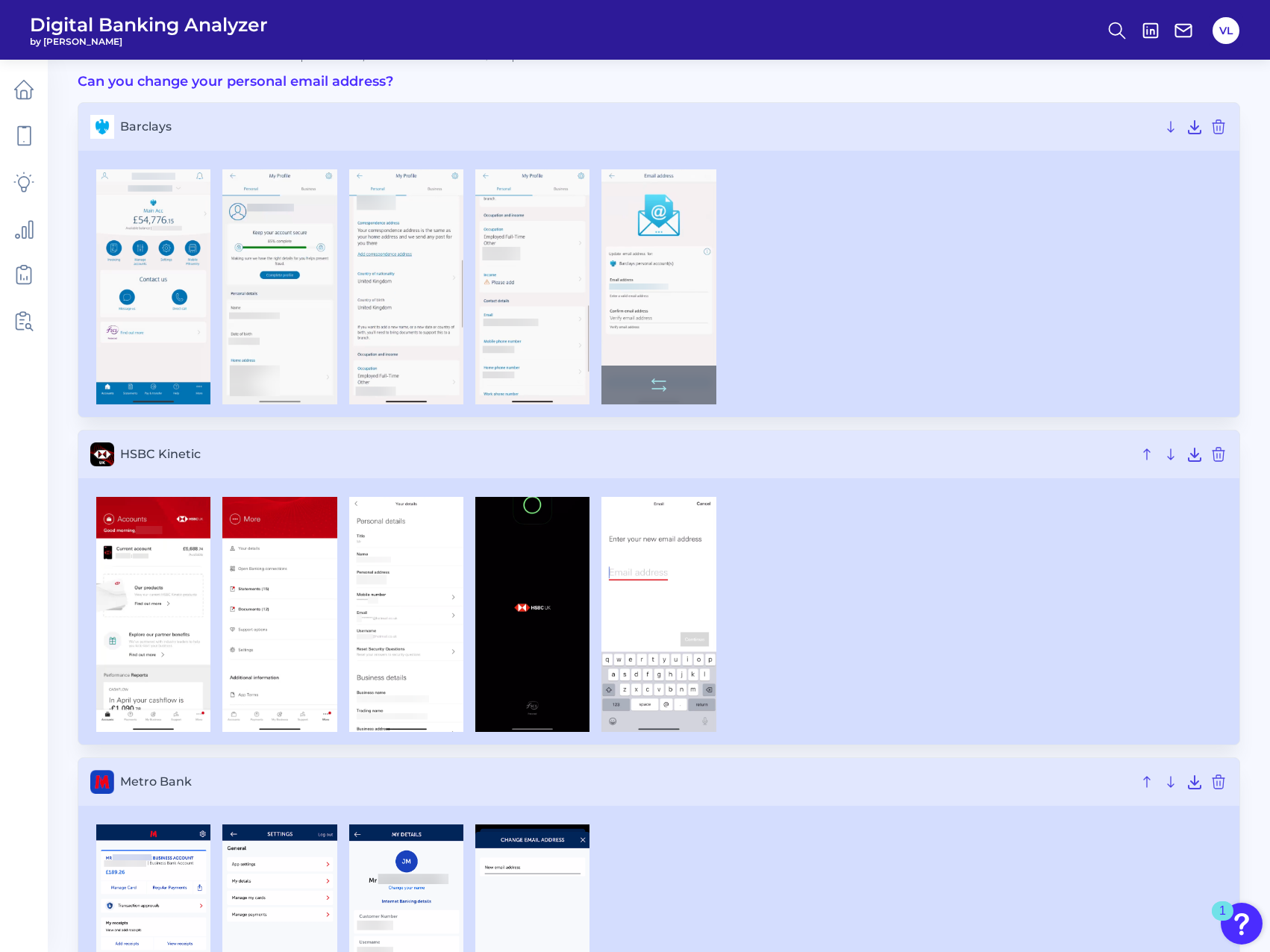
scroll to position [0, 0]
